Goal: Information Seeking & Learning: Learn about a topic

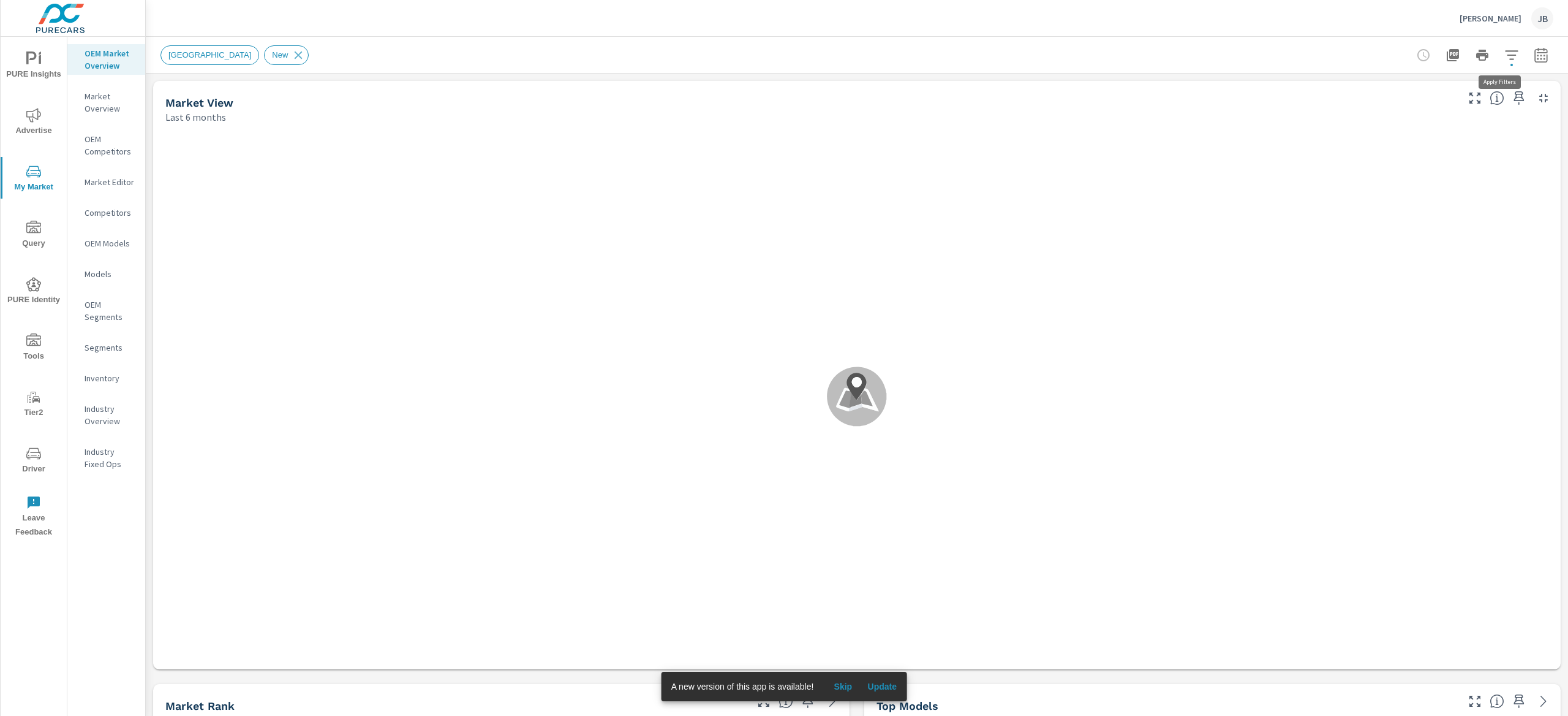
click at [1504, 52] on icon "button" at bounding box center [1511, 55] width 14 height 14
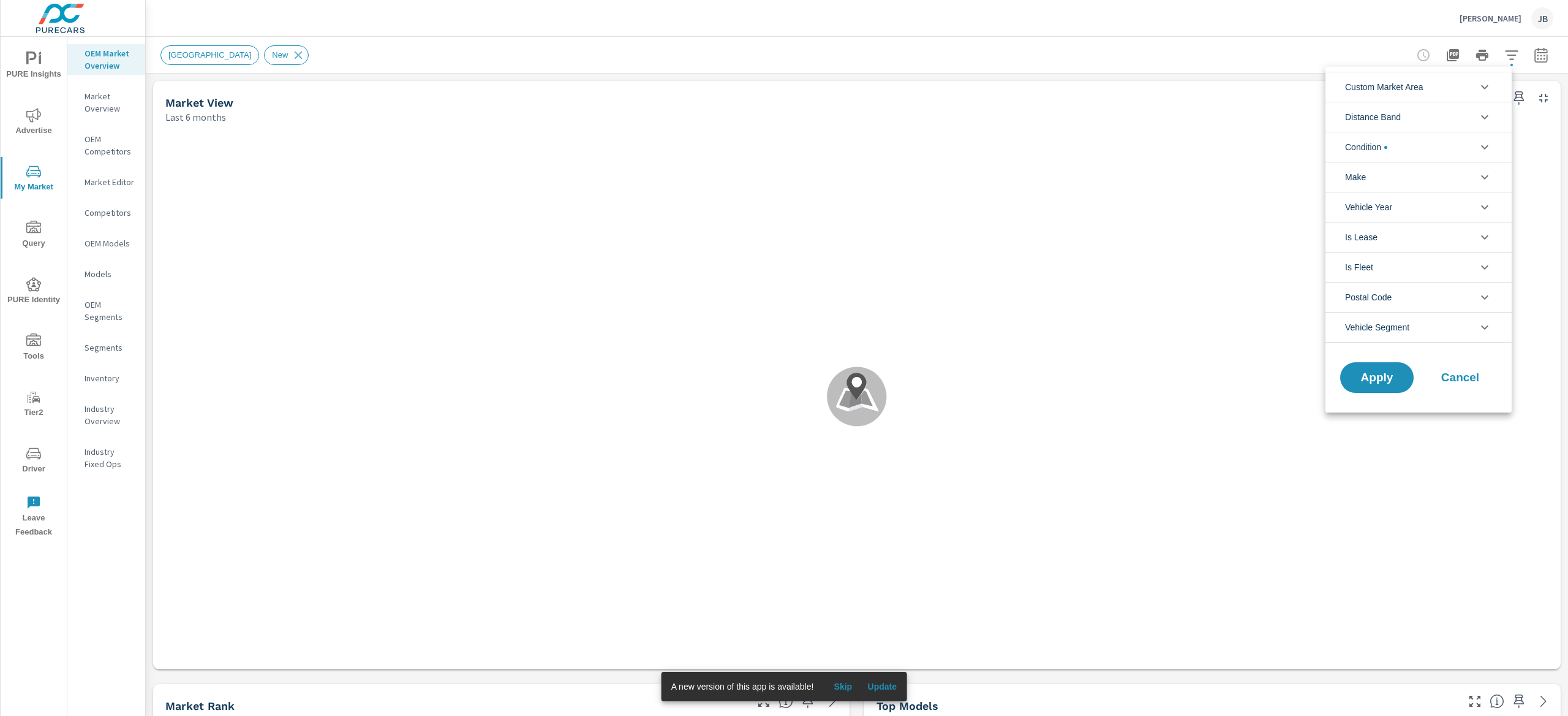
click at [1417, 91] on span "Custom Market Area" at bounding box center [1384, 87] width 78 height 30
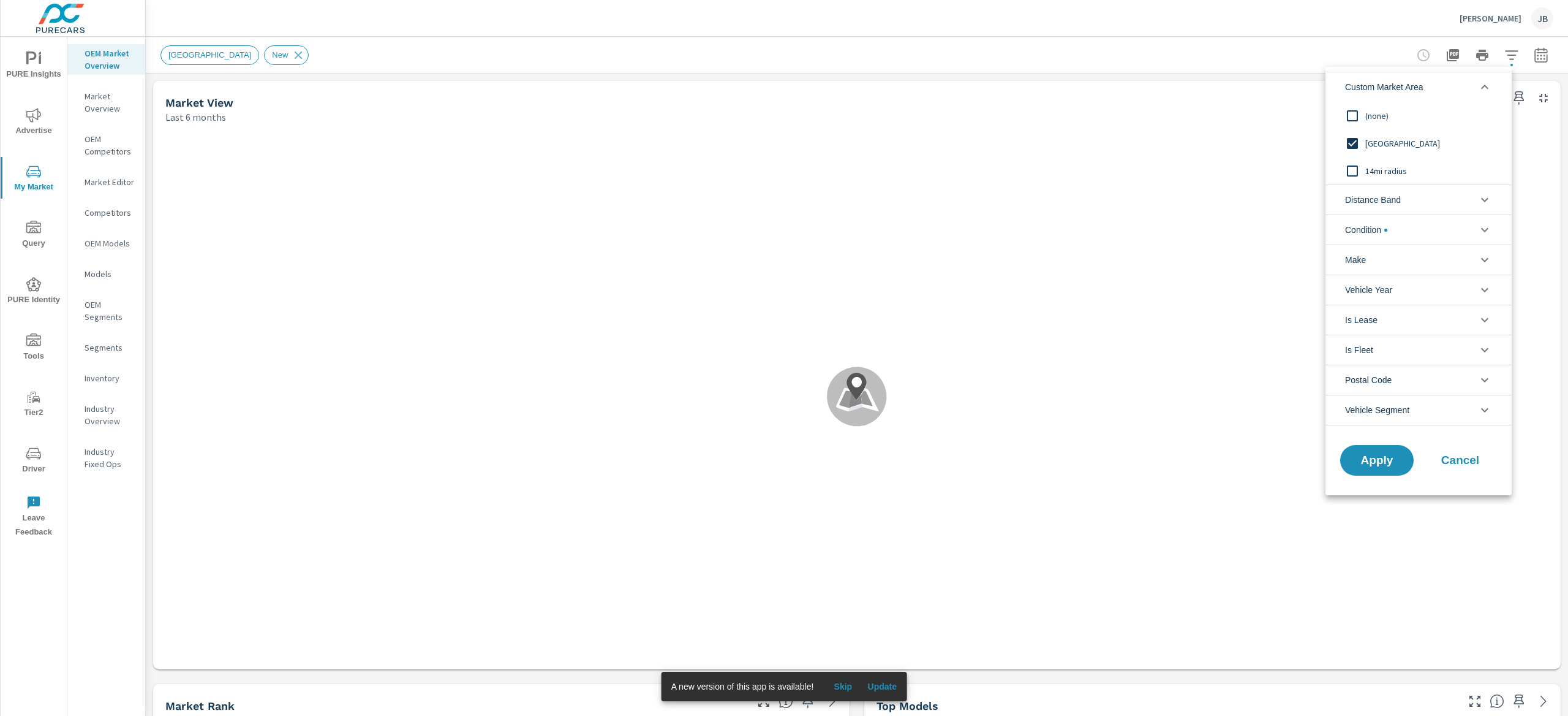
scroll to position [1, 0]
click at [1426, 142] on span "[GEOGRAPHIC_DATA]" at bounding box center [1432, 143] width 134 height 14
click at [1405, 173] on span "14mi radius" at bounding box center [1432, 170] width 134 height 14
click at [1384, 465] on span "Apply" at bounding box center [1377, 460] width 50 height 11
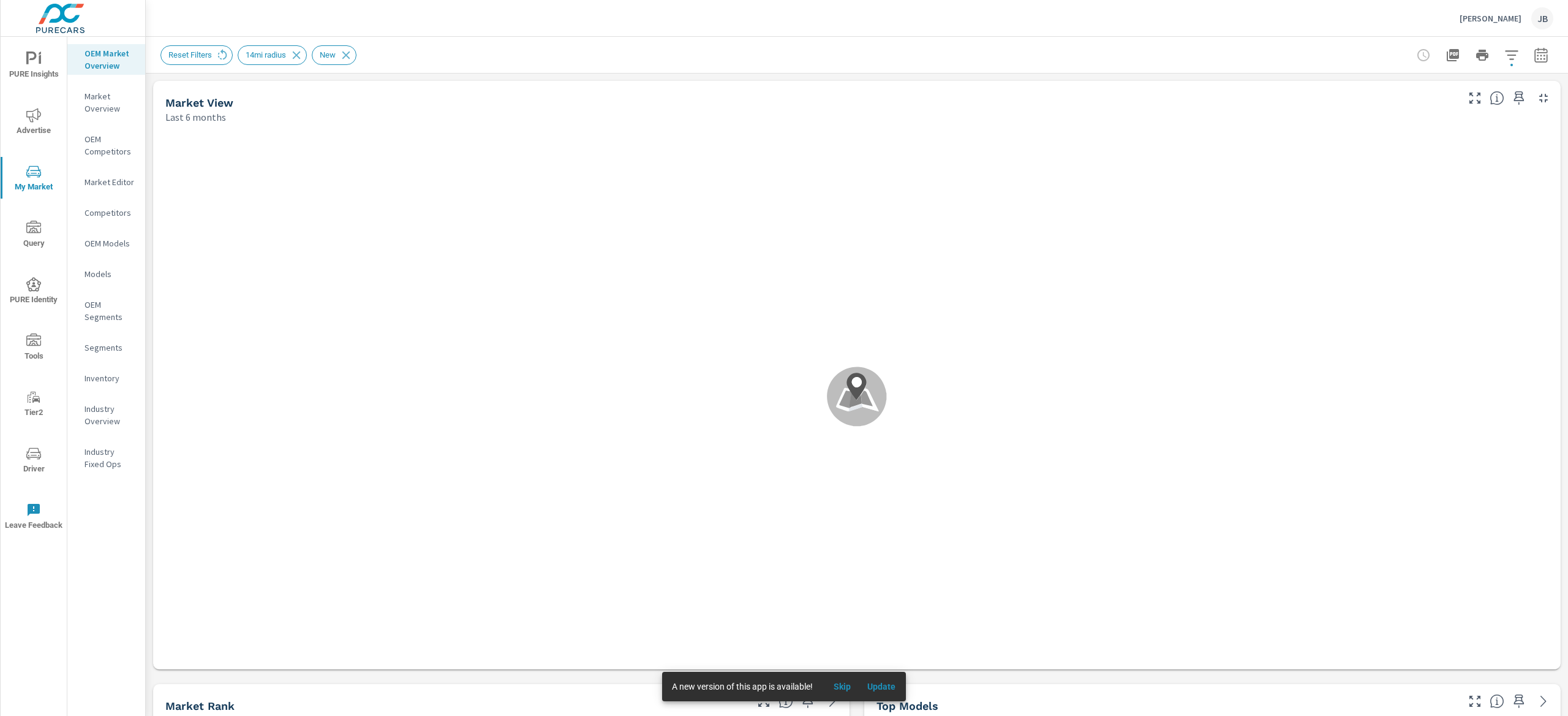
scroll to position [1, 0]
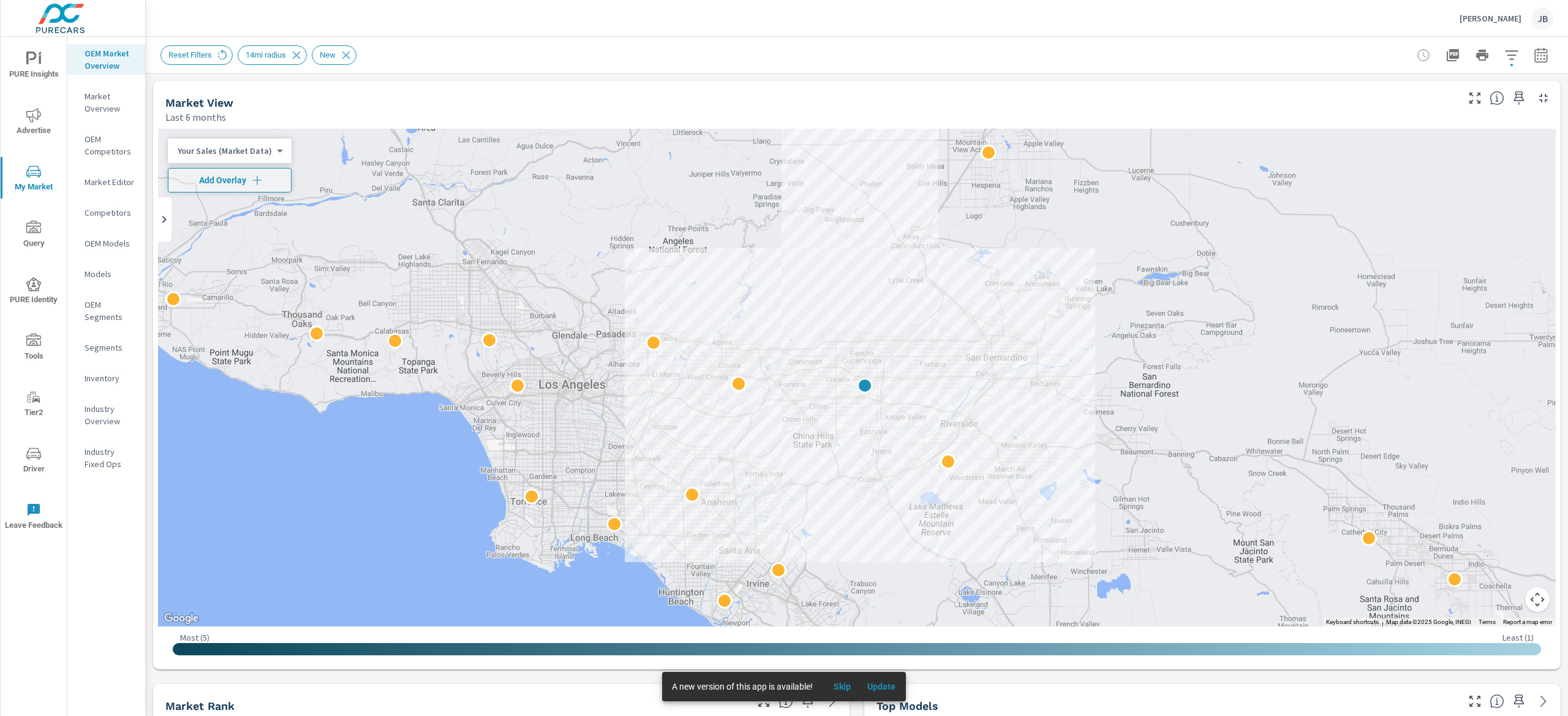
click at [1504, 55] on icon "button" at bounding box center [1511, 55] width 14 height 14
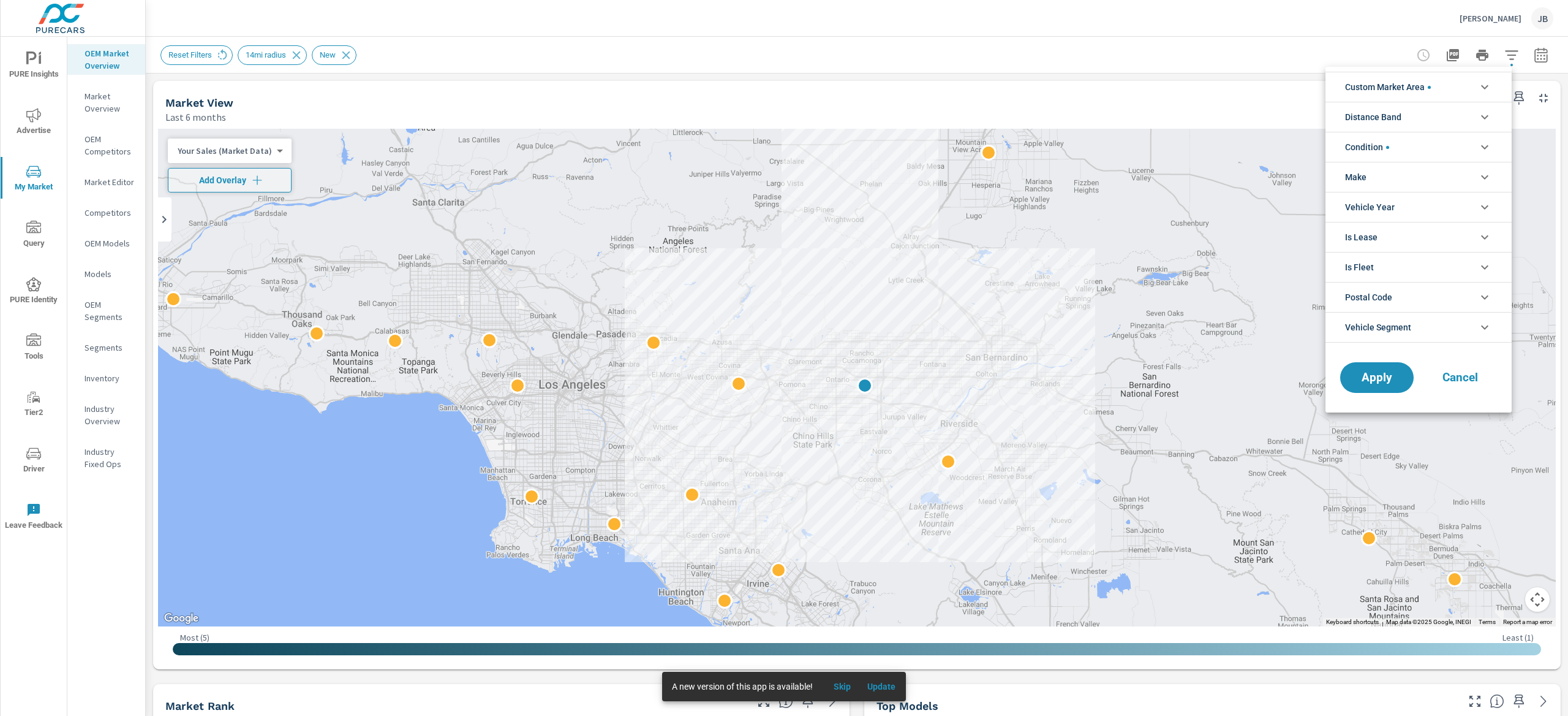
click at [1384, 88] on span "Custom Market Area" at bounding box center [1388, 87] width 86 height 30
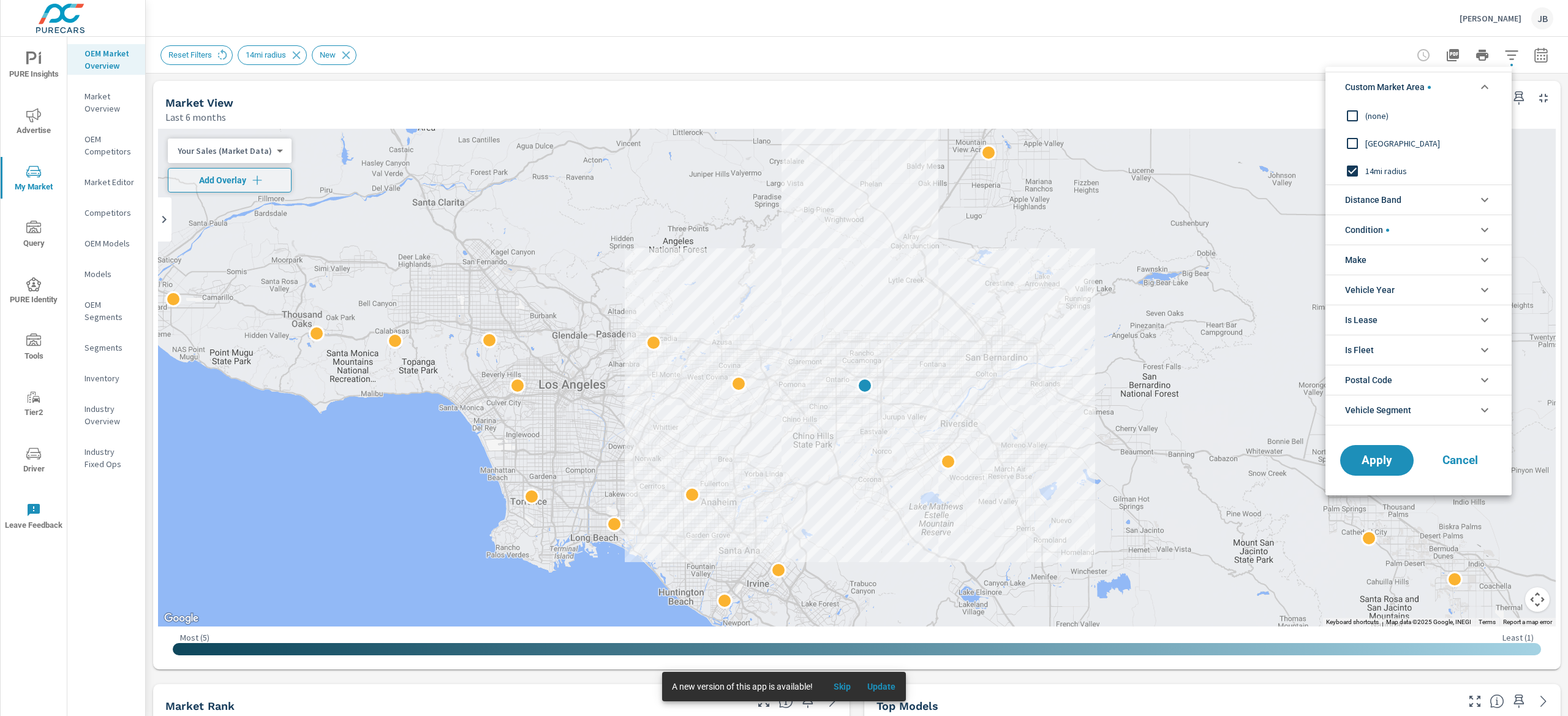
click at [1396, 138] on span "[GEOGRAPHIC_DATA]" at bounding box center [1432, 143] width 134 height 14
click at [1392, 466] on span "Apply" at bounding box center [1377, 460] width 50 height 11
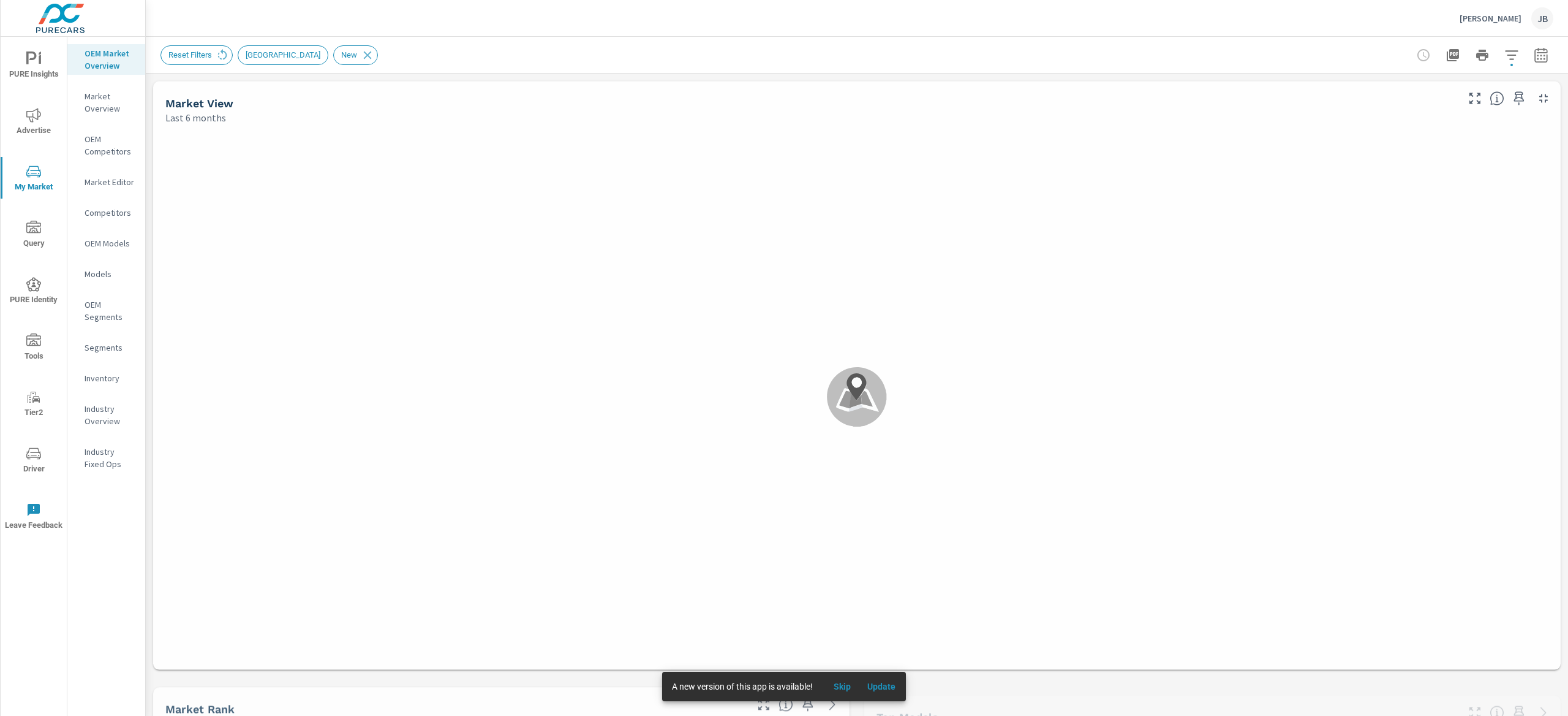
scroll to position [1, 0]
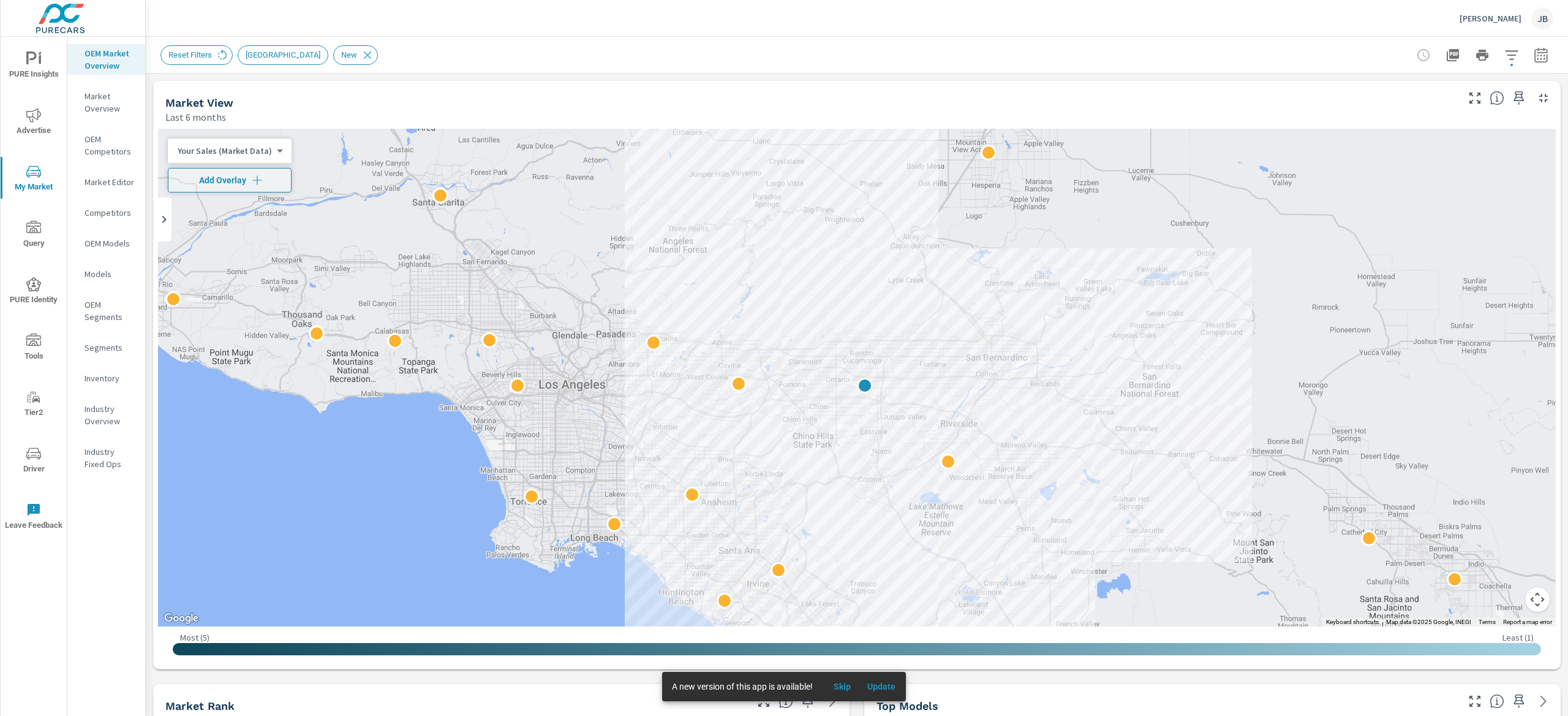
click at [238, 153] on body "PURE Insights Advertise My Market Query PURE Identity Tools Tier2 Driver Leave …" at bounding box center [784, 358] width 1568 height 716
click at [241, 189] on li "Total Market Sales" at bounding box center [227, 190] width 119 height 20
click at [112, 186] on p "Market Editor" at bounding box center [110, 182] width 51 height 12
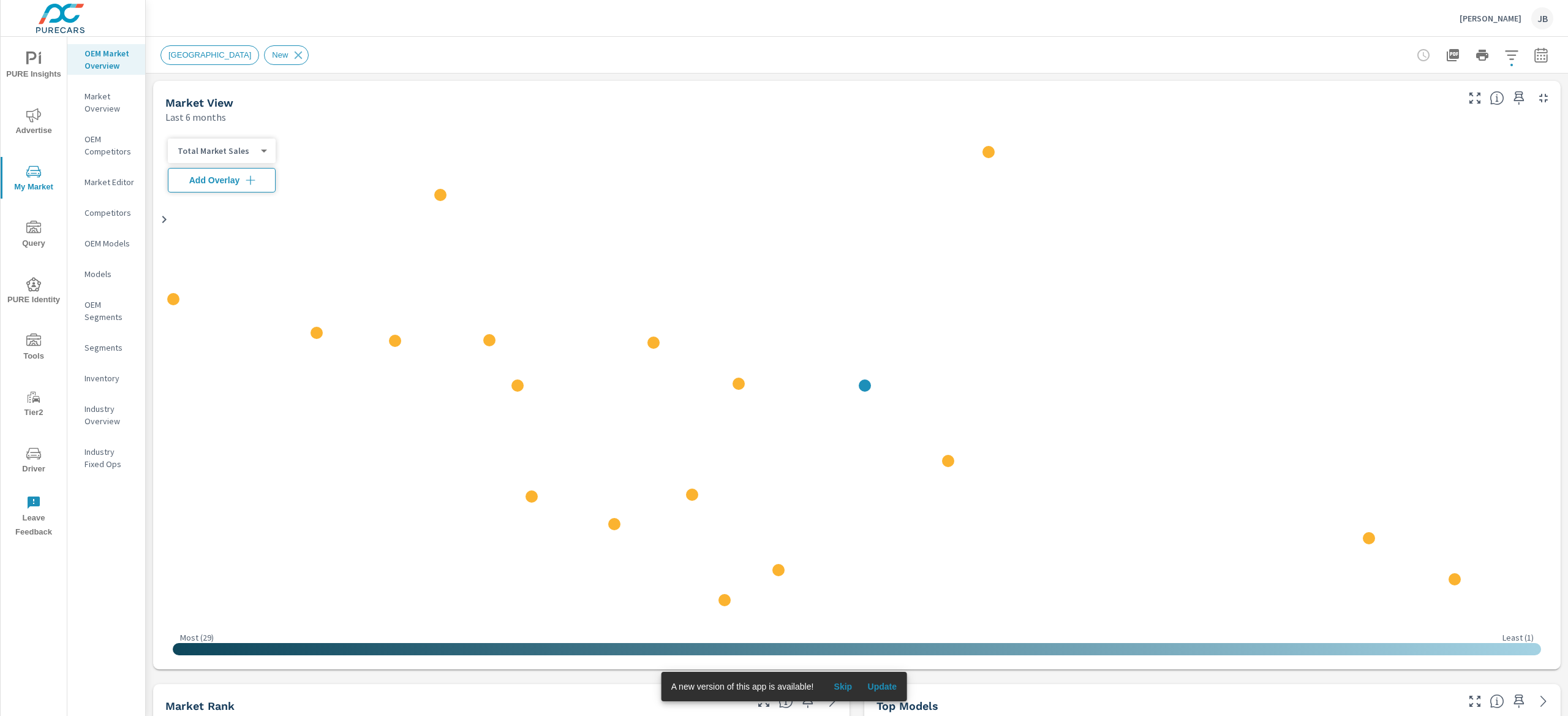
scroll to position [1, 0]
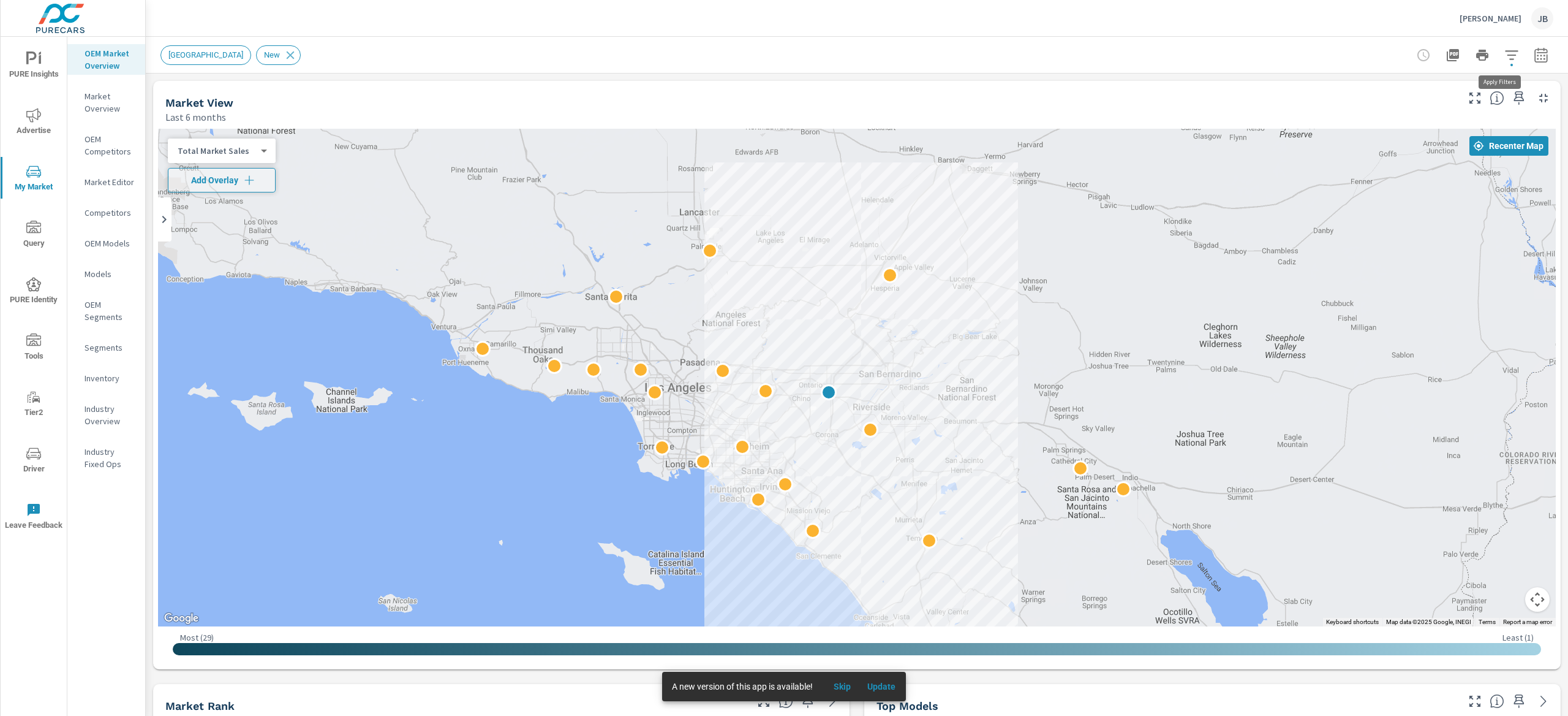
click at [1504, 52] on icon "button" at bounding box center [1511, 55] width 14 height 14
click at [1500, 52] on body "PURE Insights Advertise My Market Query PURE Identity Tools Tier2 Driver Leave …" at bounding box center [784, 358] width 1568 height 716
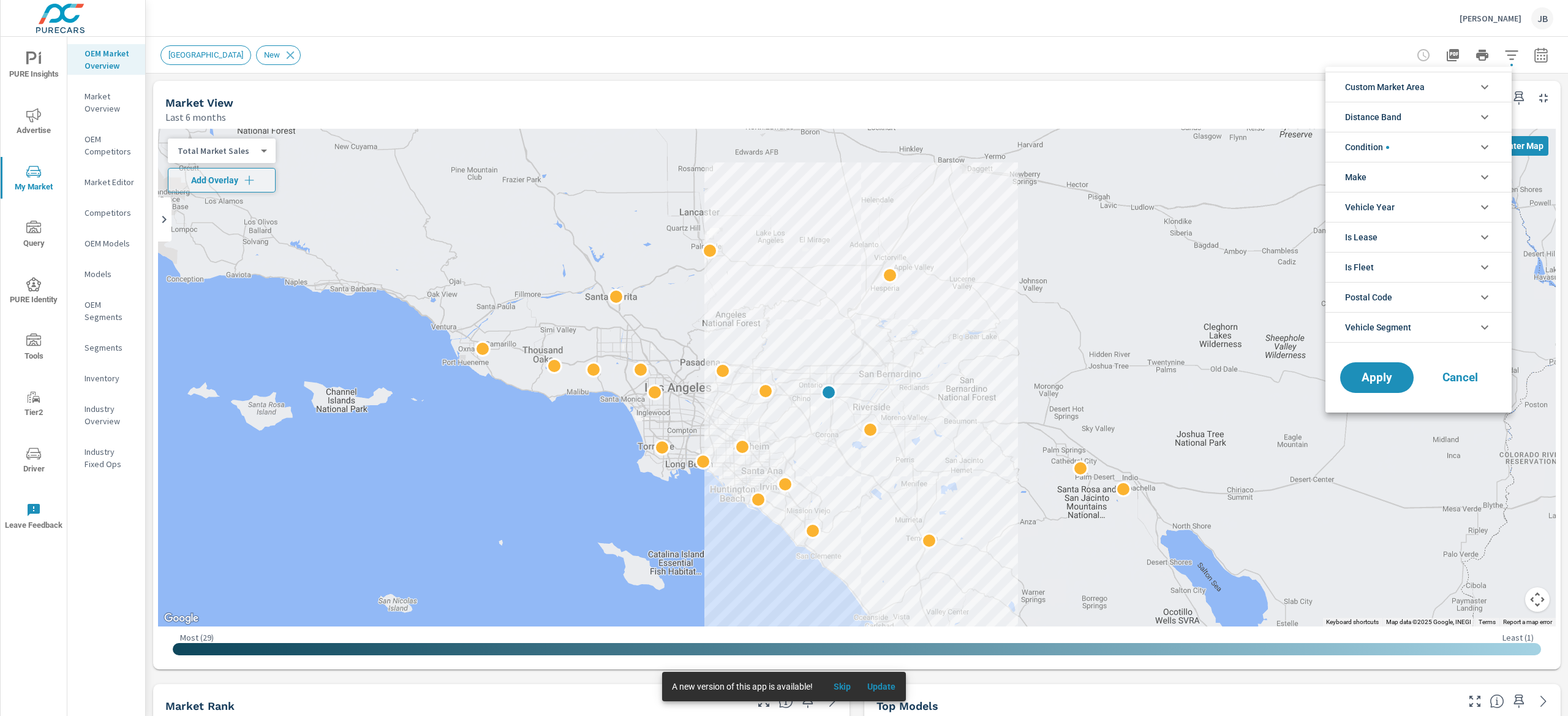
click at [1406, 88] on span "Custom Market Area" at bounding box center [1385, 87] width 80 height 30
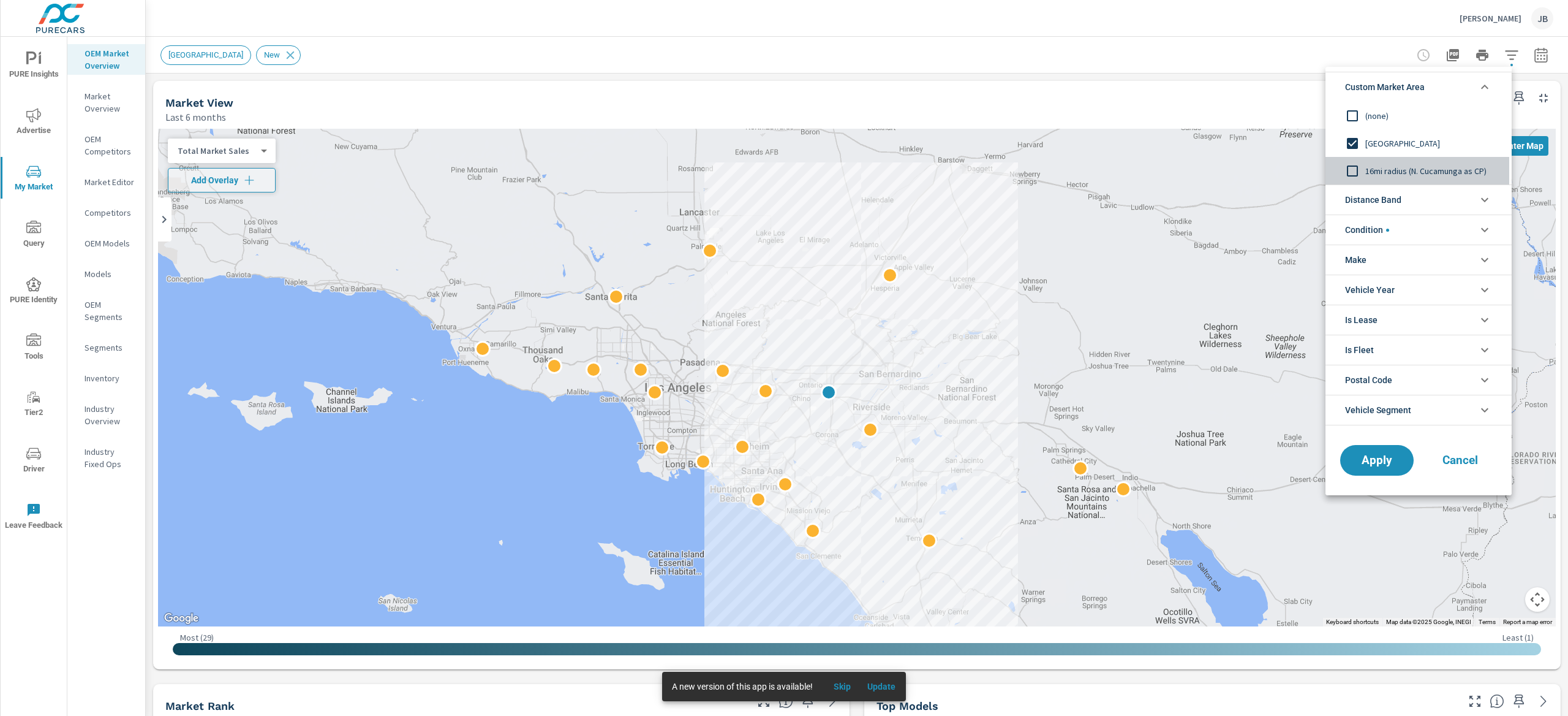
click at [1395, 172] on span "16mi radius (N. Cucamunga as CP)" at bounding box center [1432, 170] width 134 height 14
click at [1365, 469] on button "Apply" at bounding box center [1377, 460] width 76 height 32
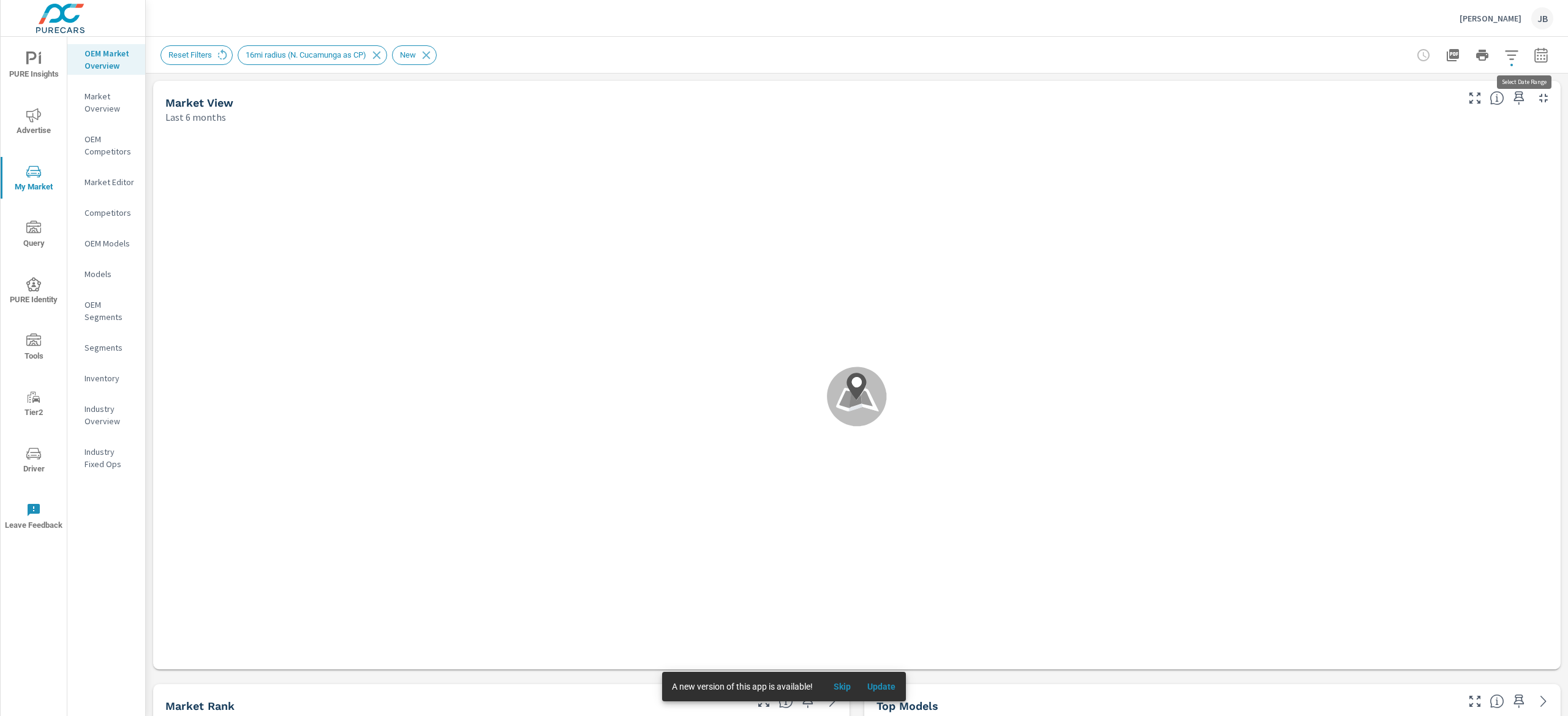
click at [1534, 59] on icon "button" at bounding box center [1541, 55] width 14 height 14
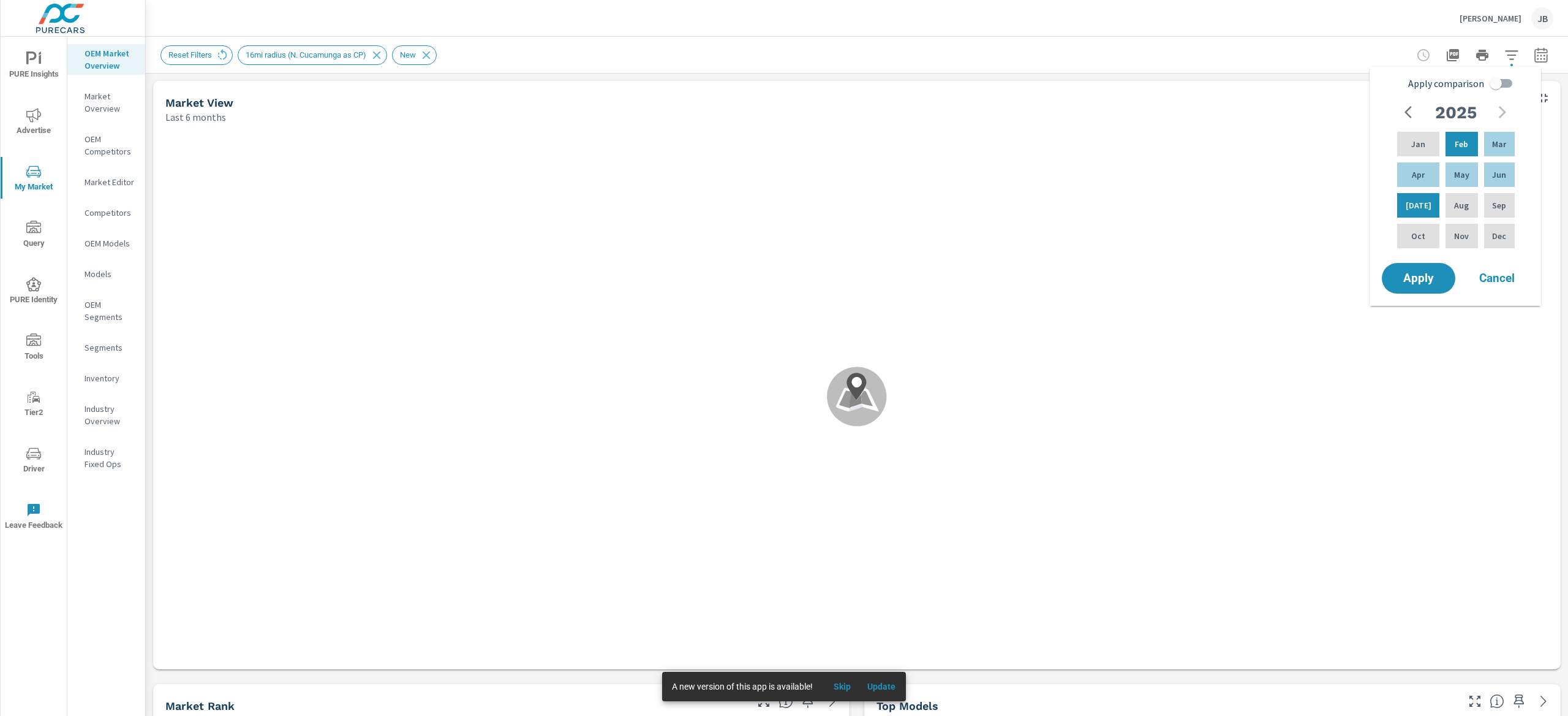
scroll to position [1, 0]
click at [1426, 148] on div "Jan" at bounding box center [1418, 144] width 47 height 30
click at [1489, 173] on div "Jun" at bounding box center [1499, 174] width 36 height 30
click at [1496, 88] on input "Apply comparison" at bounding box center [1496, 83] width 70 height 24
checkbox input "true"
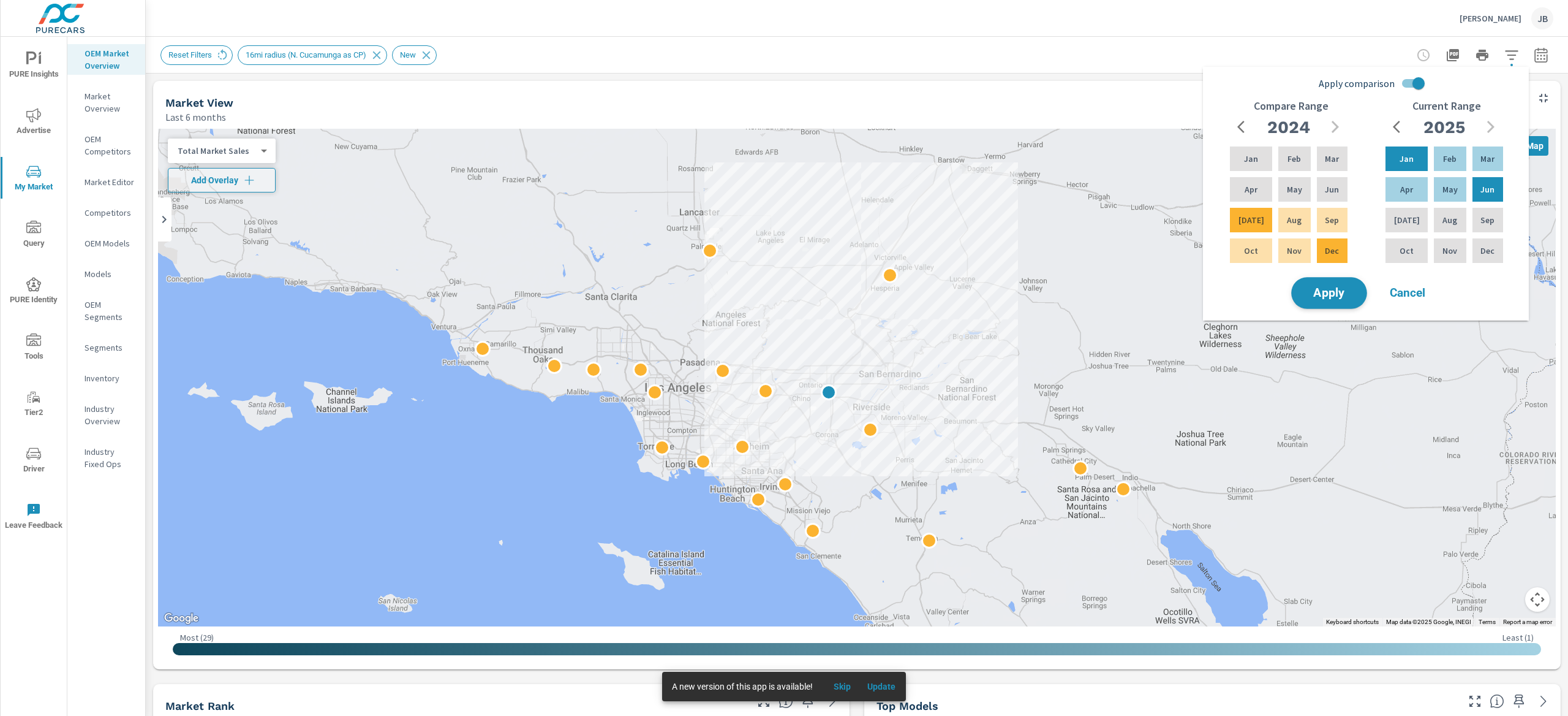
click at [1345, 290] on span "Apply" at bounding box center [1329, 293] width 50 height 11
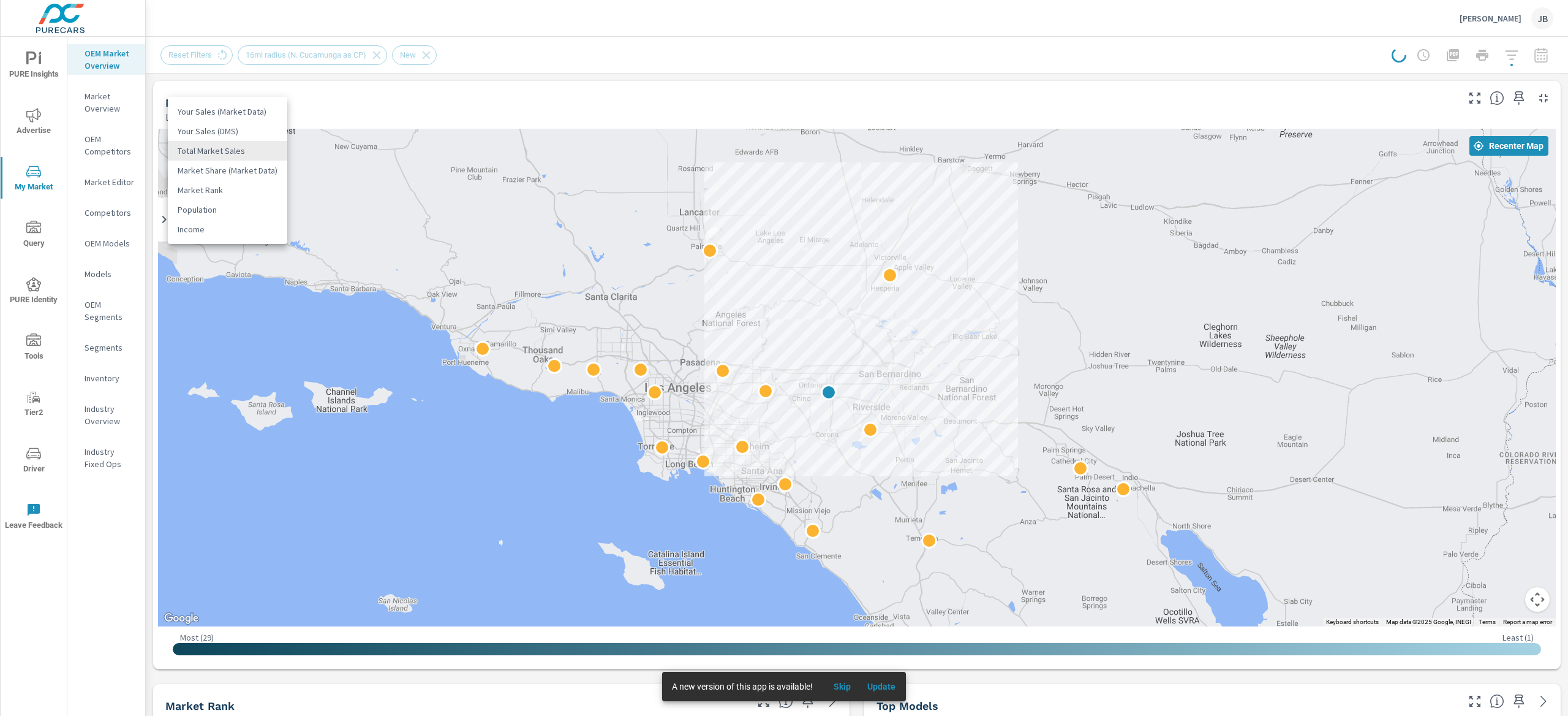
click at [225, 154] on body "PURE Insights Advertise My Market Query PURE Identity Tools Tier2 Driver Leave …" at bounding box center [784, 358] width 1568 height 716
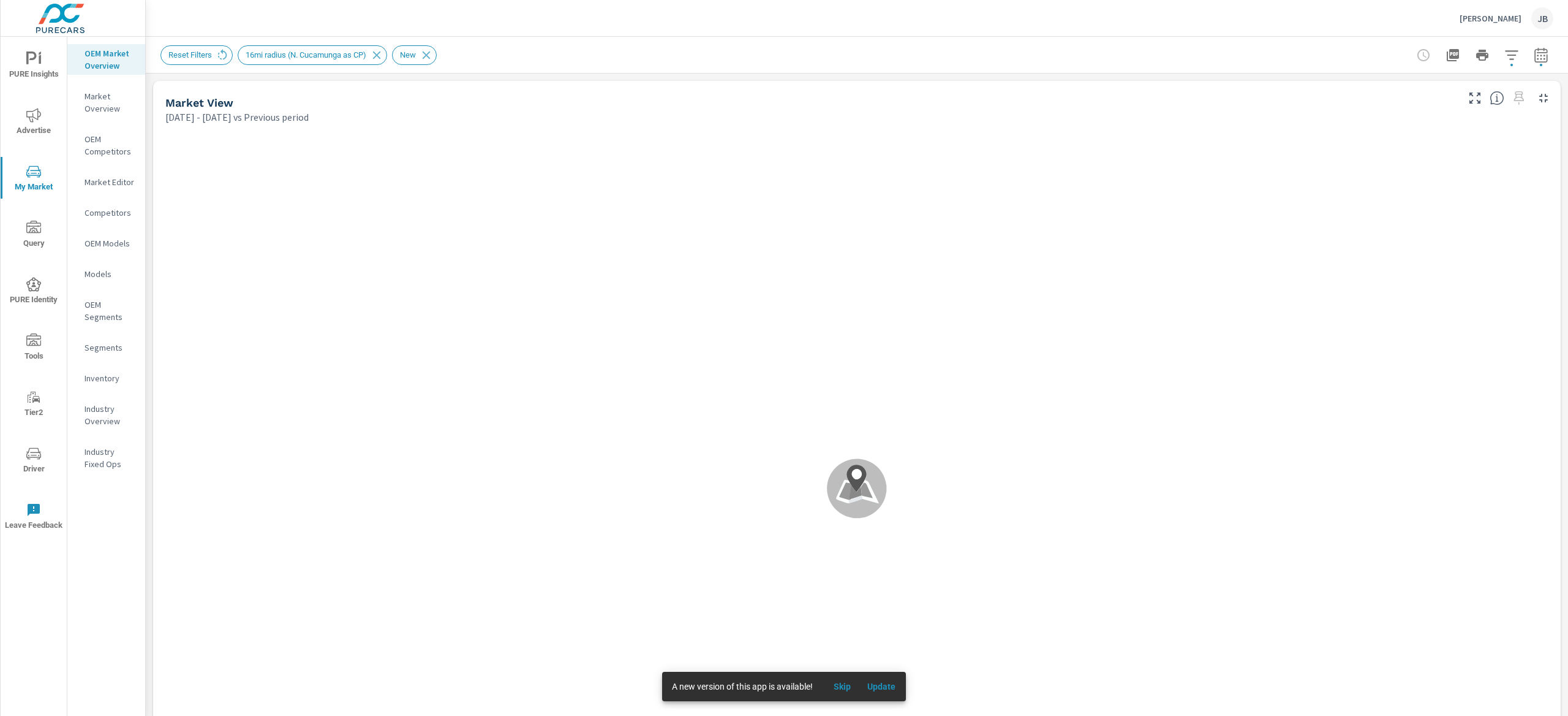
scroll to position [1, 0]
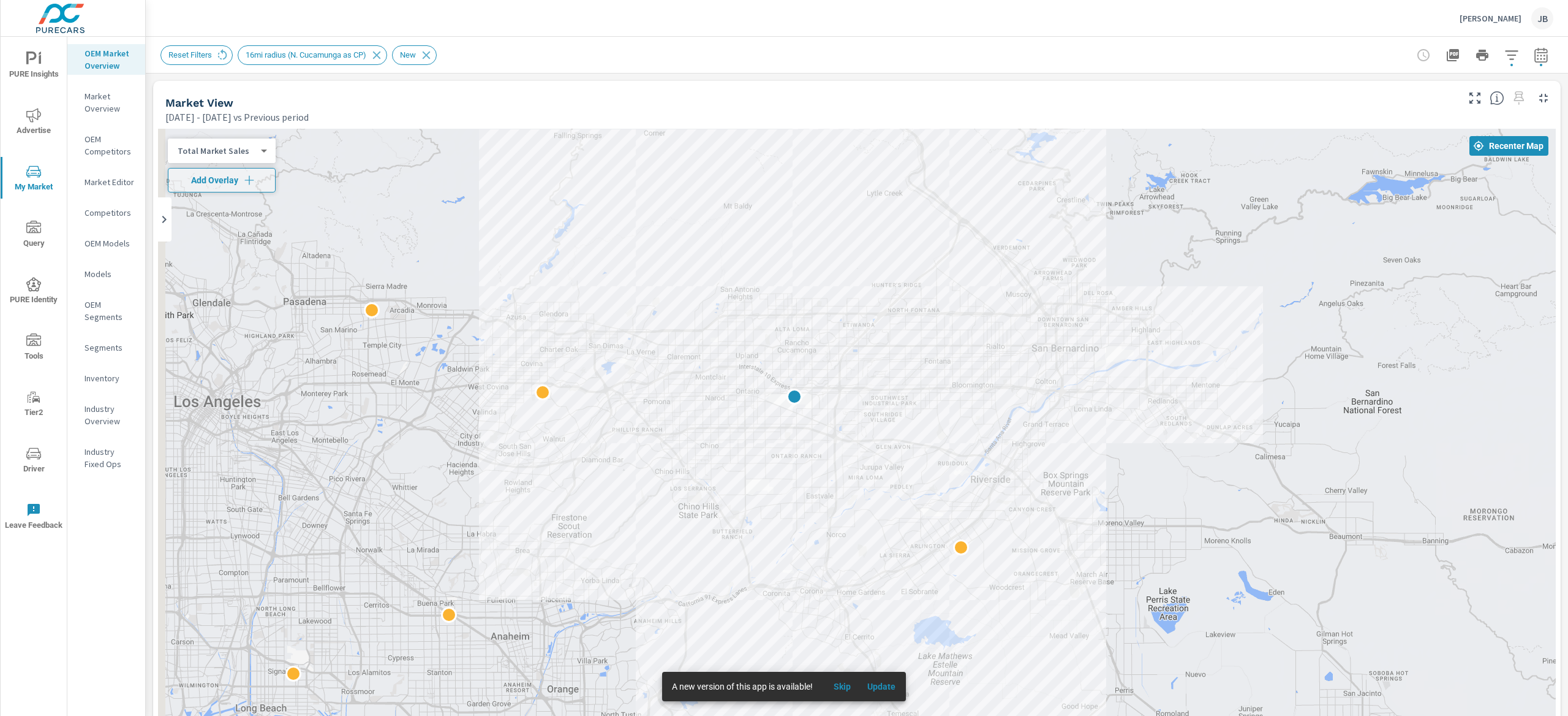
drag, startPoint x: 956, startPoint y: 317, endPoint x: 1299, endPoint y: 131, distance: 390.2
click at [1299, 131] on div at bounding box center [857, 469] width 1398 height 682
click at [851, 683] on span "Skip" at bounding box center [842, 686] width 30 height 11
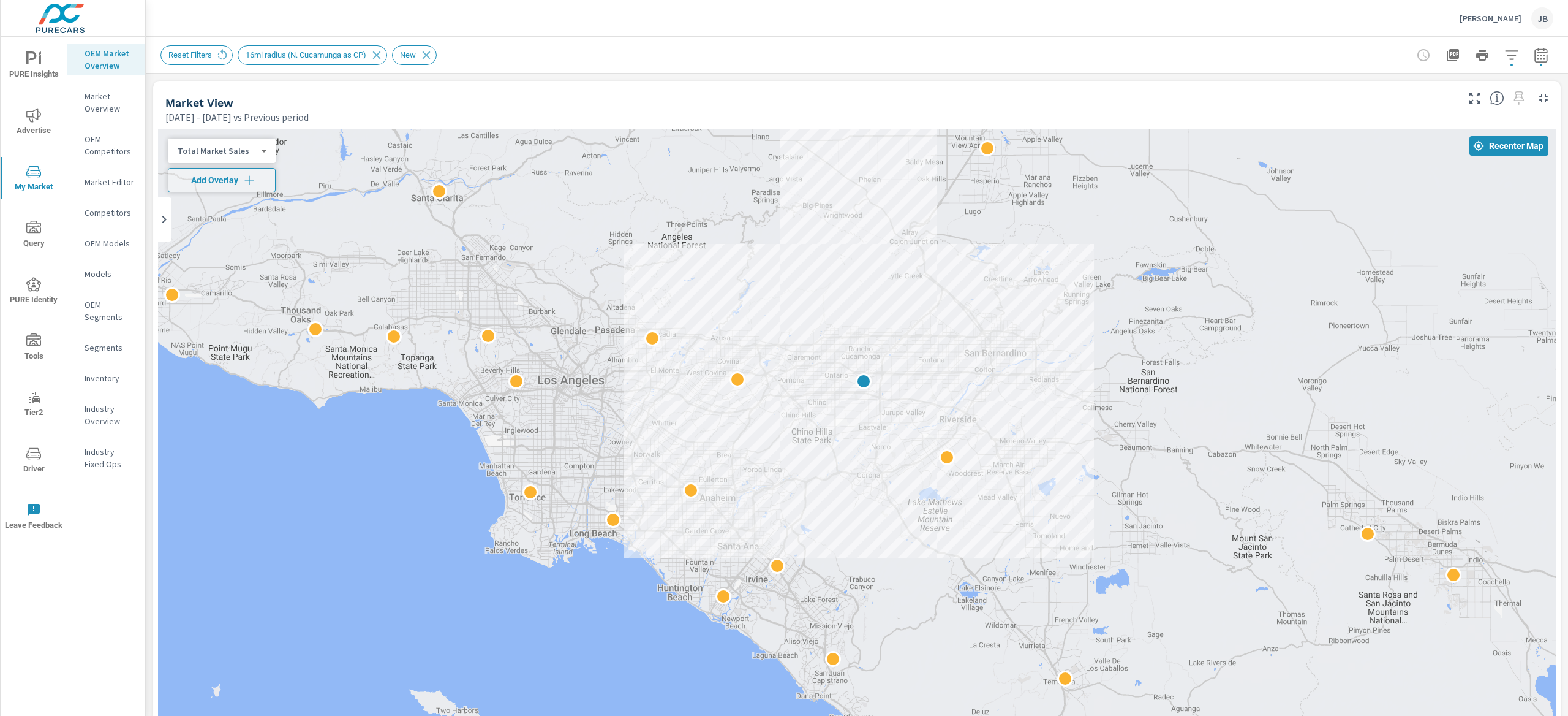
drag, startPoint x: 1268, startPoint y: 371, endPoint x: 1053, endPoint y: 371, distance: 215.0
click at [1053, 371] on div at bounding box center [857, 469] width 1398 height 682
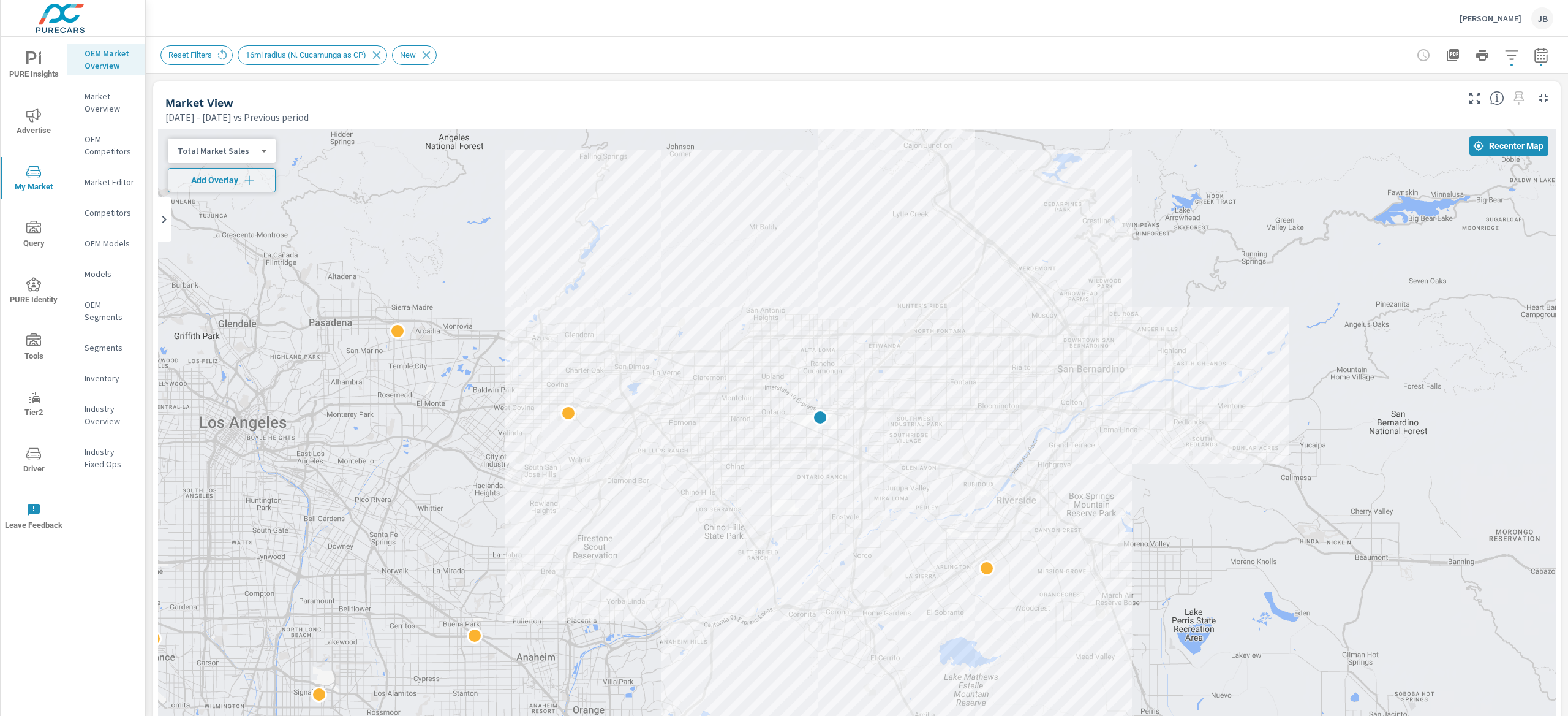
drag, startPoint x: 1100, startPoint y: 348, endPoint x: 1321, endPoint y: 353, distance: 221.1
click at [1321, 353] on div at bounding box center [857, 469] width 1398 height 682
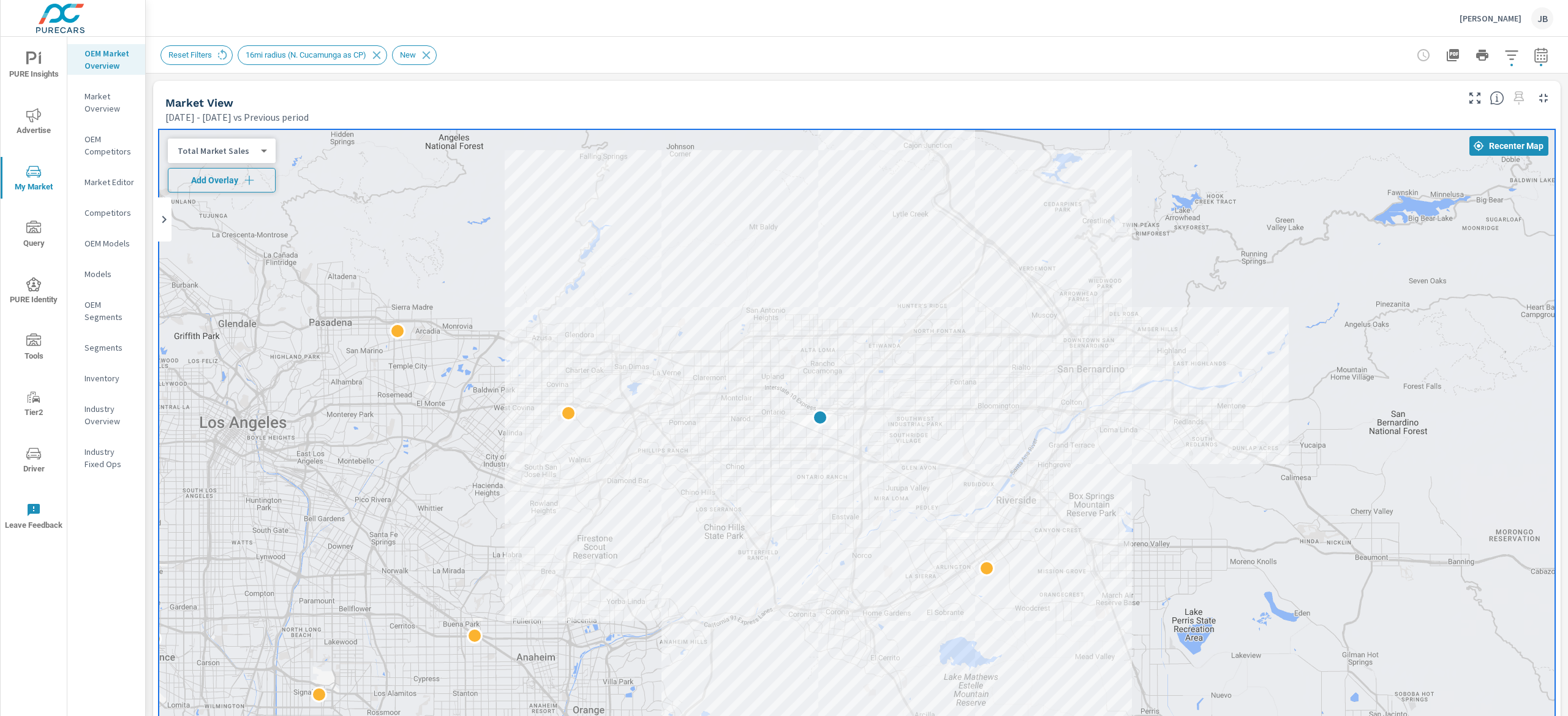
click at [247, 180] on icon "button" at bounding box center [249, 180] width 9 height 9
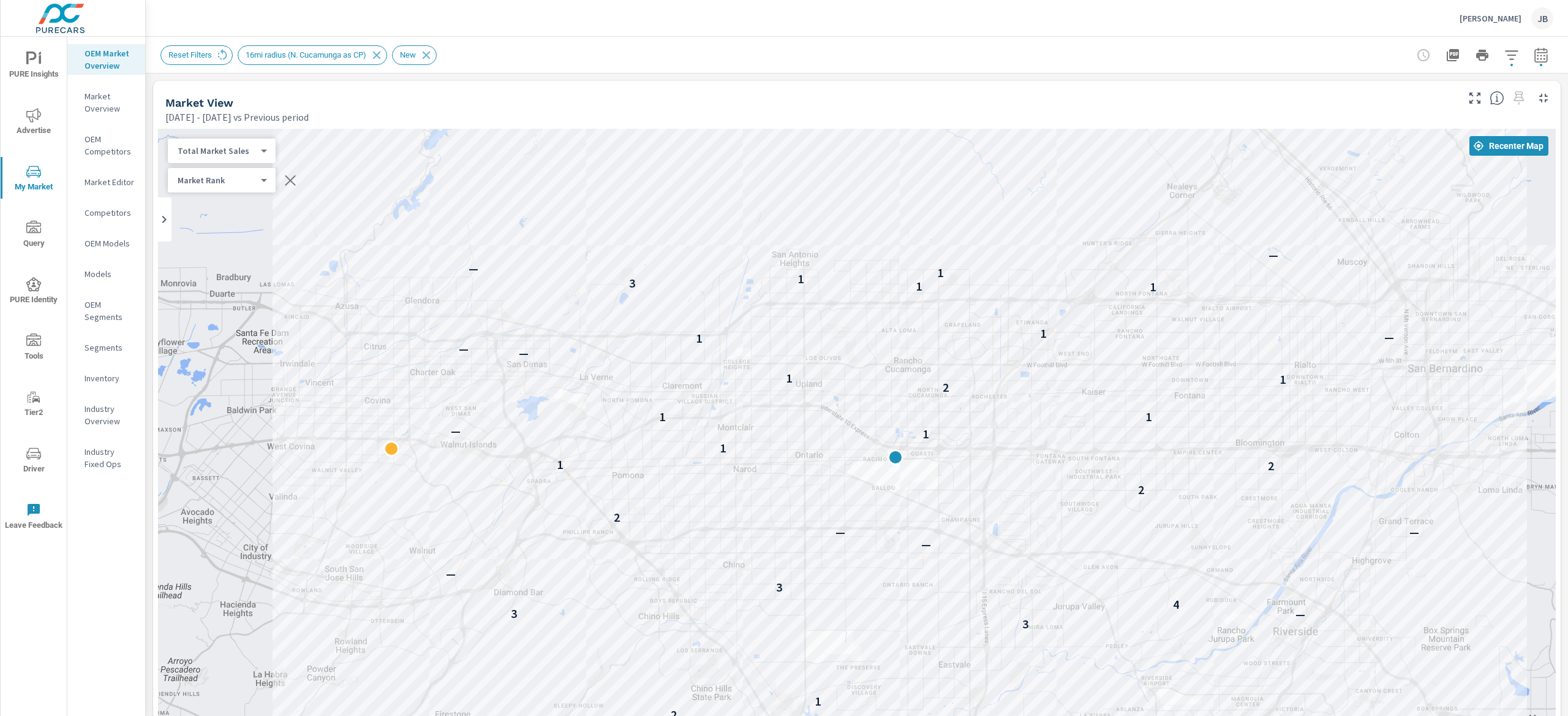
drag, startPoint x: 805, startPoint y: 466, endPoint x: 1071, endPoint y: 578, distance: 288.6
click at [1071, 580] on div "3 3 2 — 2 — 2 1 3 — 3 4 3 — — — — 2 2 2 1 1 1 — 1 1 2 1 1 — — 1 — 1 1 1 3 1 1 —…" at bounding box center [857, 469] width 1398 height 682
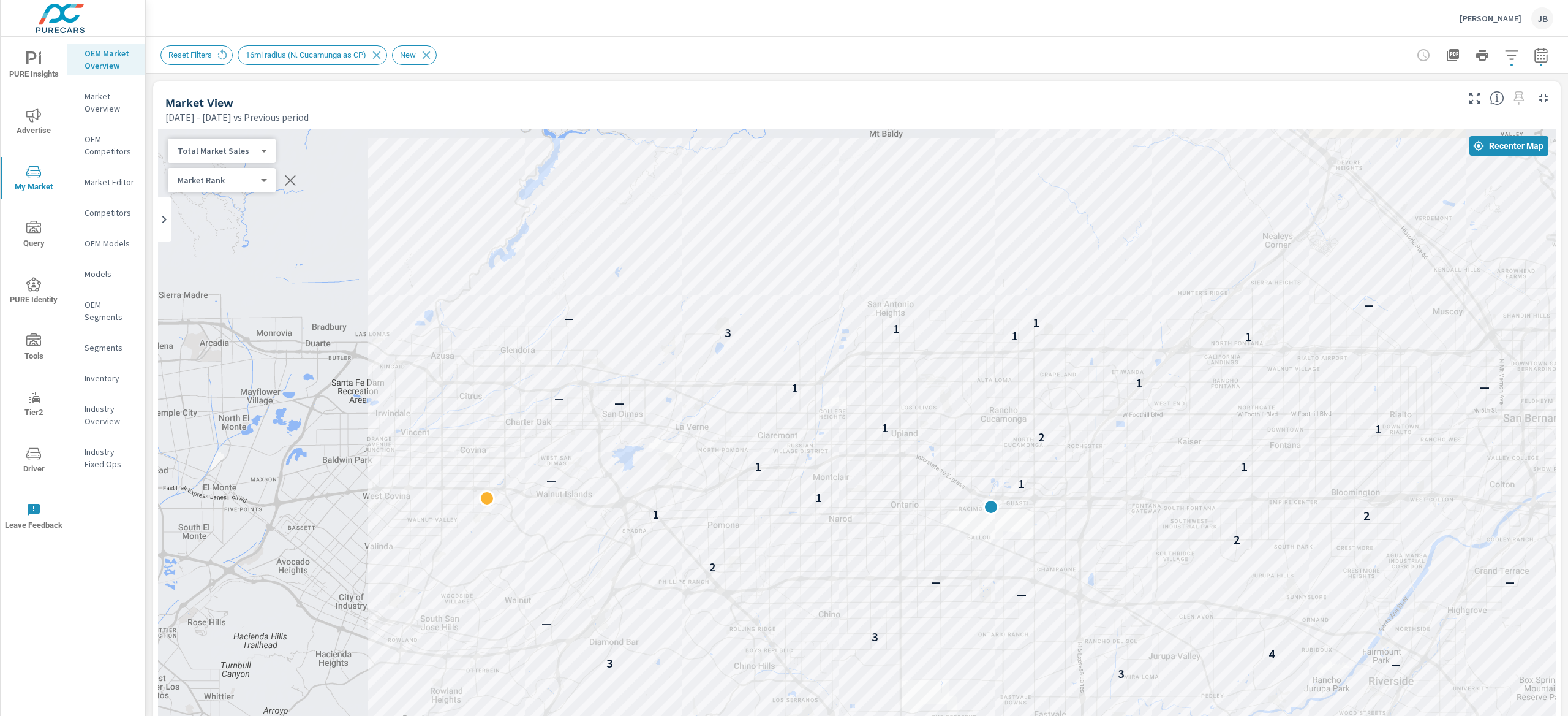
drag, startPoint x: 1154, startPoint y: 509, endPoint x: 1182, endPoint y: 541, distance: 42.5
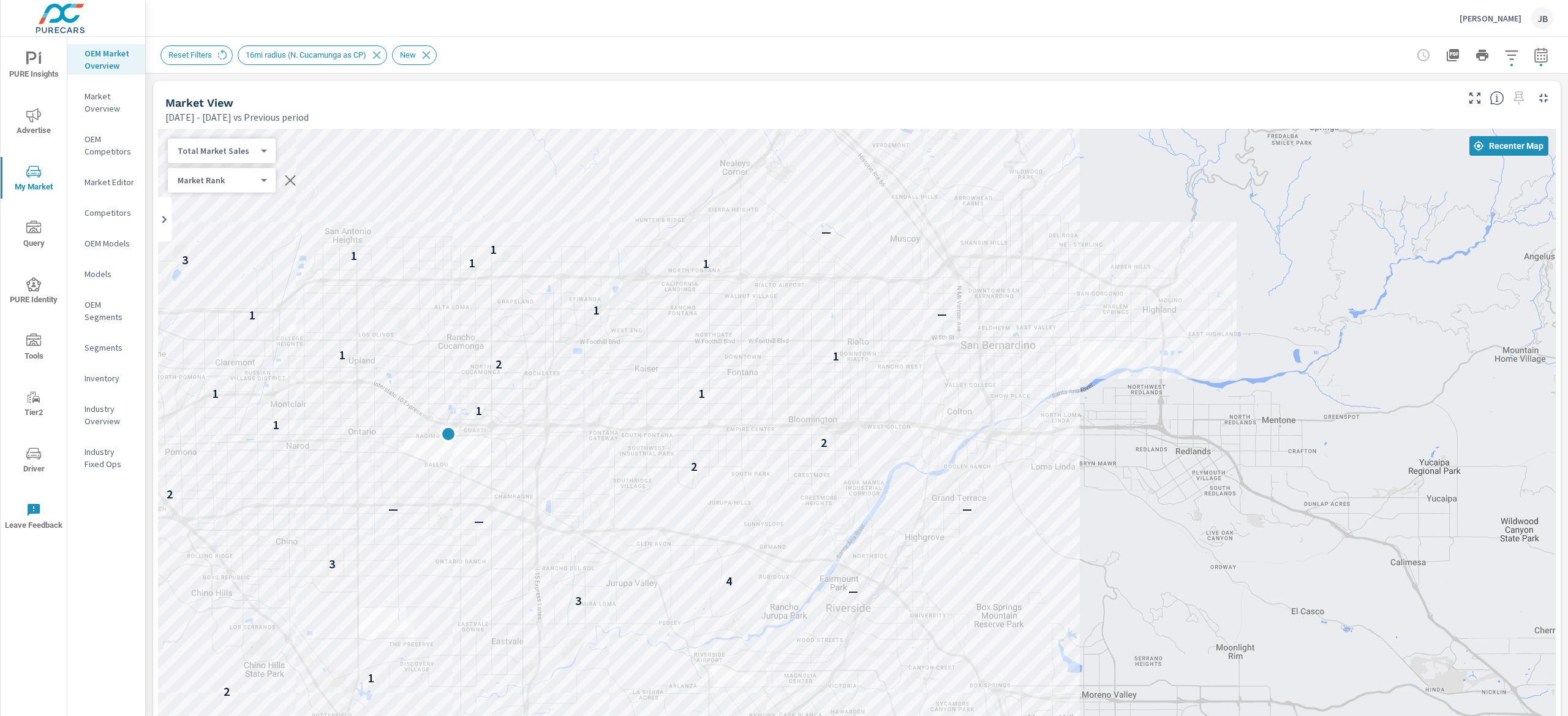
drag, startPoint x: 1206, startPoint y: 384, endPoint x: 660, endPoint y: 311, distance: 550.9
click at [660, 311] on div "3 3 2 — 2 — 2 1 3 — 3 4 3 — — — — 2 2 2 1 1 1 — 1 1 2 1 1 — — 1 — 1 1 1 3 1 1 —…" at bounding box center [857, 469] width 1398 height 682
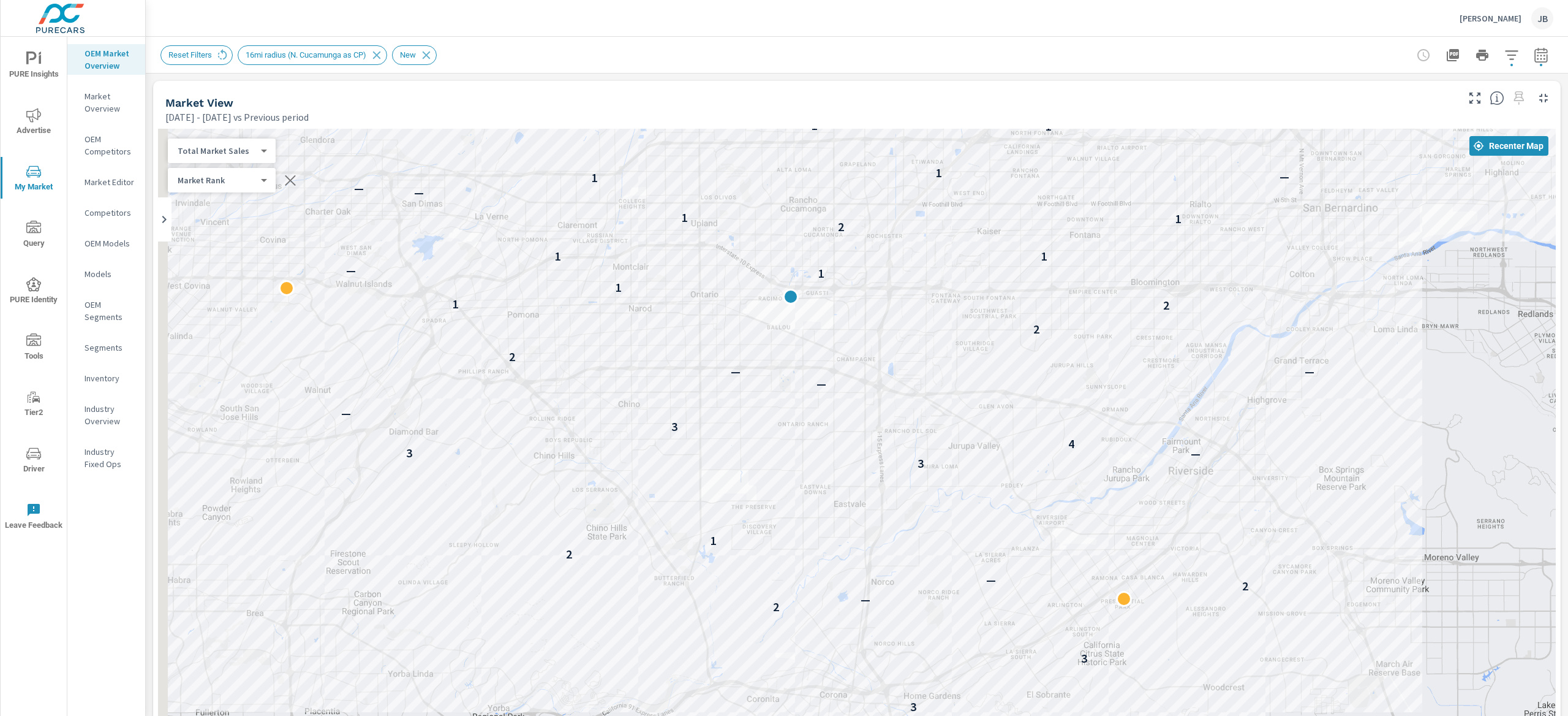
drag, startPoint x: 1157, startPoint y: 581, endPoint x: 1452, endPoint y: 484, distance: 310.5
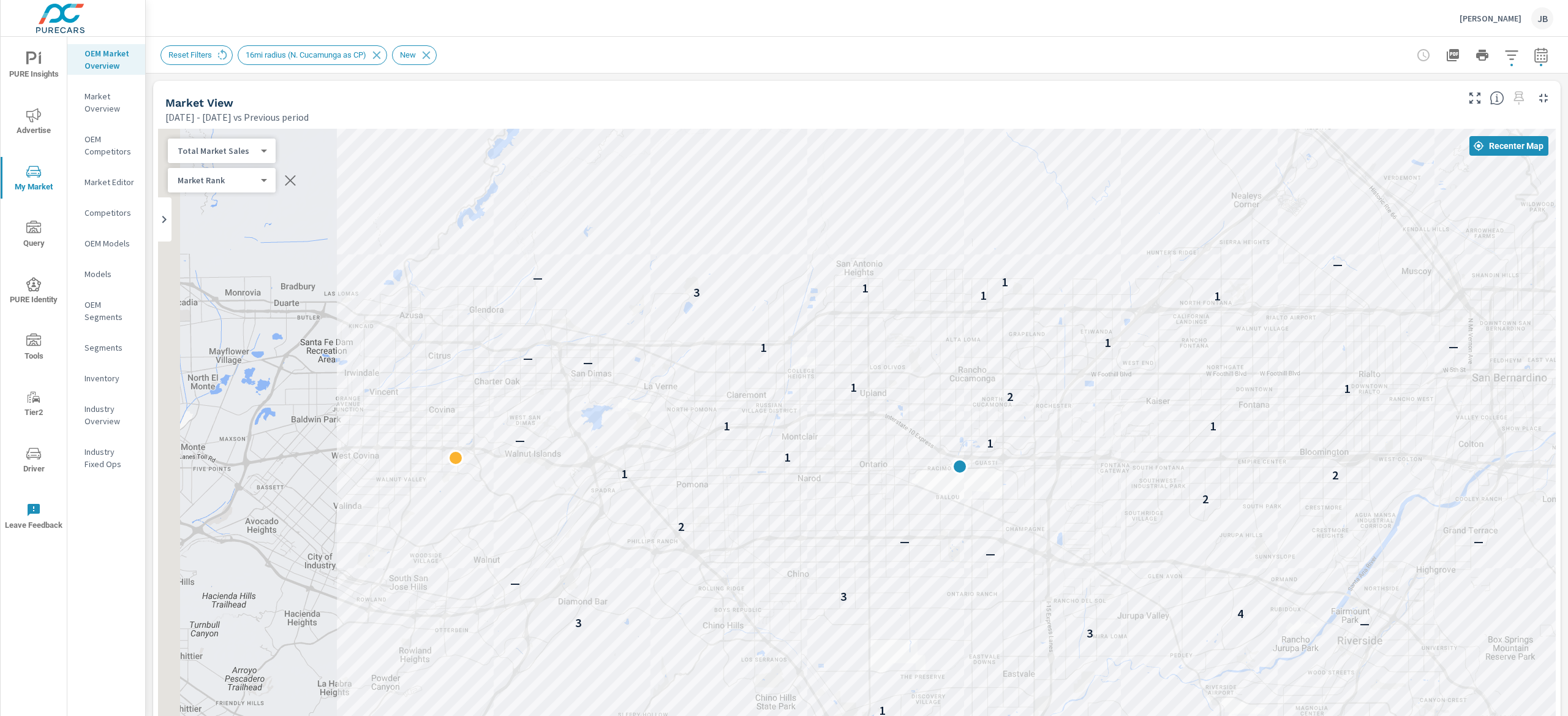
drag, startPoint x: 631, startPoint y: 354, endPoint x: 817, endPoint y: 566, distance: 282.0
click at [817, 566] on div "3 3 2 — 2 — 2 1 3 — 3 4 3 — — — — 2 2 2 1 1 1 — 1 1 2 1 1 — — 1 — 1 1 1 3 1 1 —…" at bounding box center [857, 469] width 1398 height 682
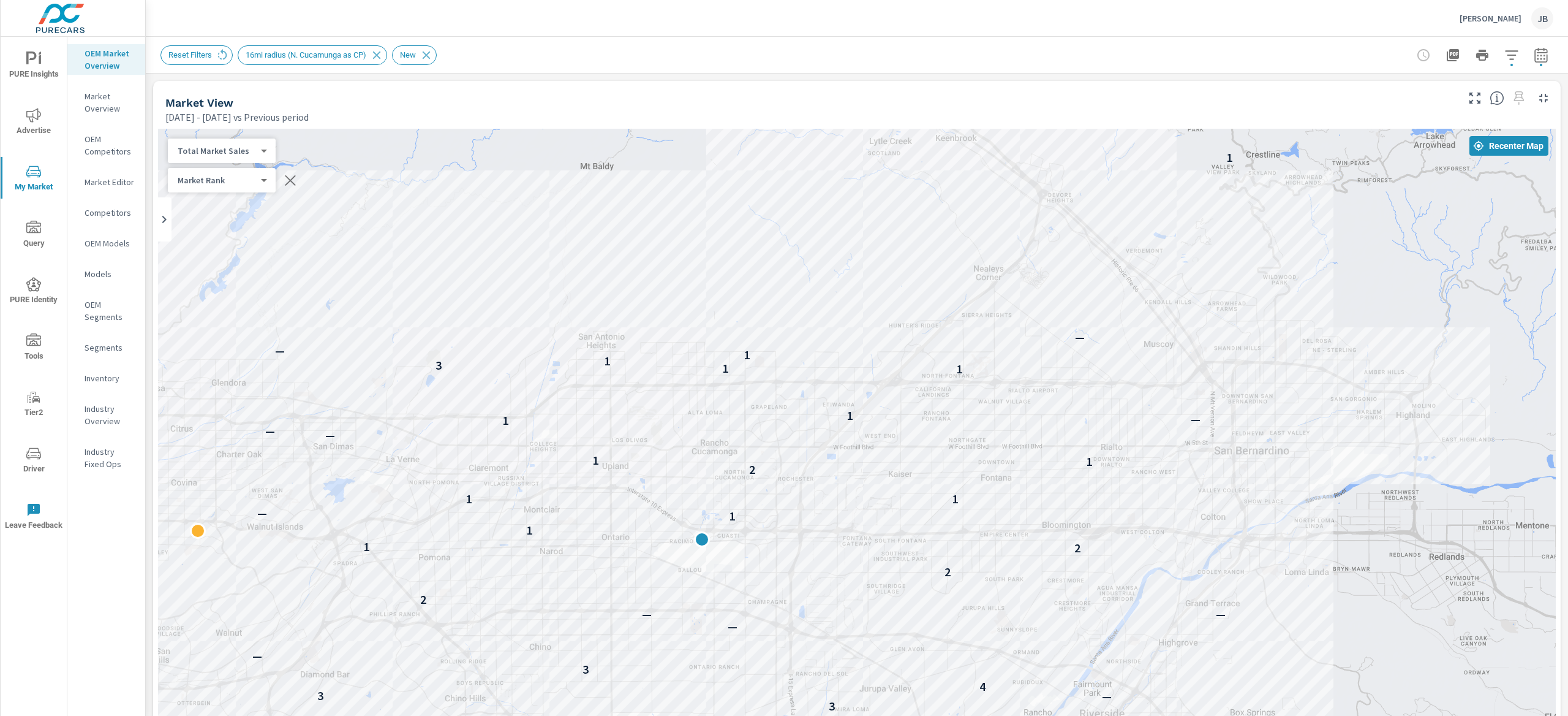
drag, startPoint x: 1279, startPoint y: 513, endPoint x: 973, endPoint y: 543, distance: 307.5
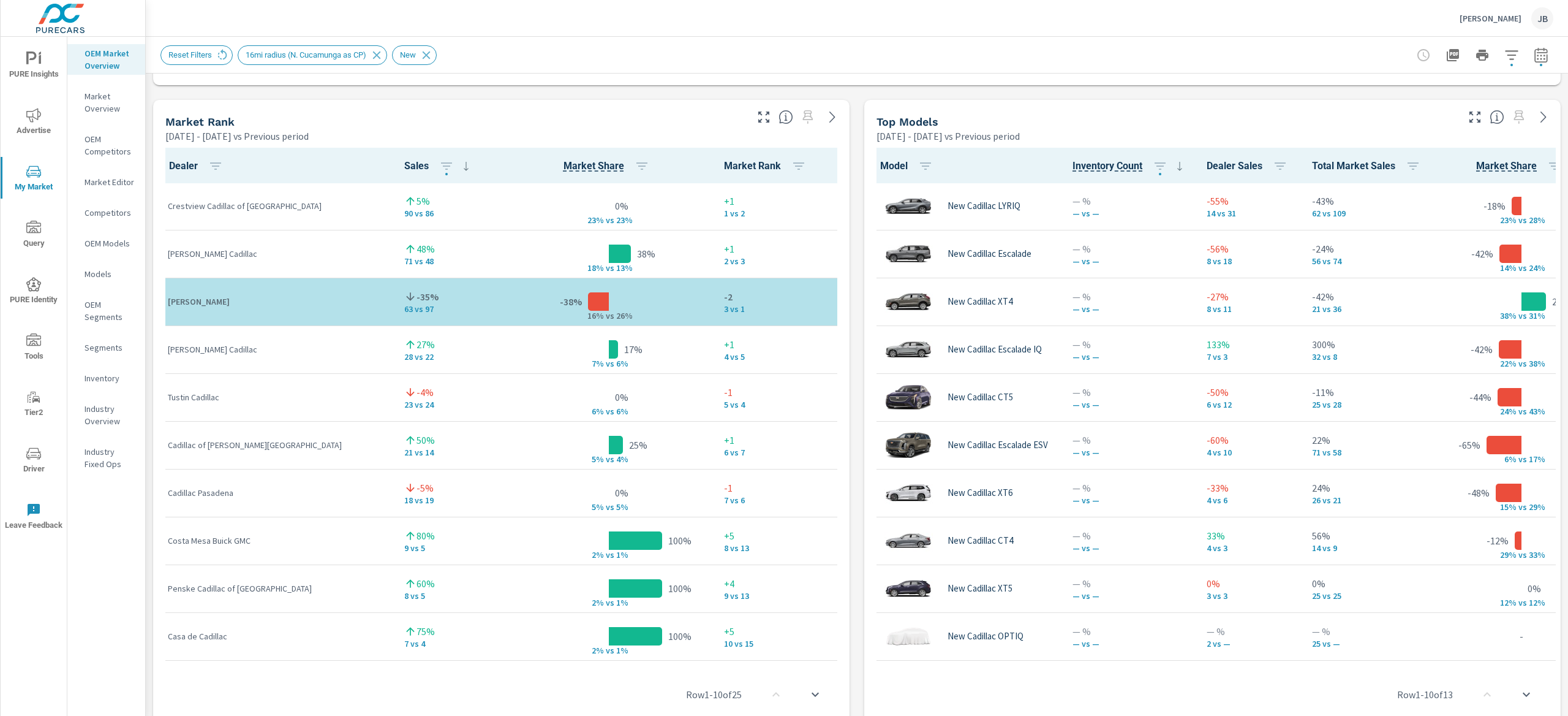
scroll to position [773, 0]
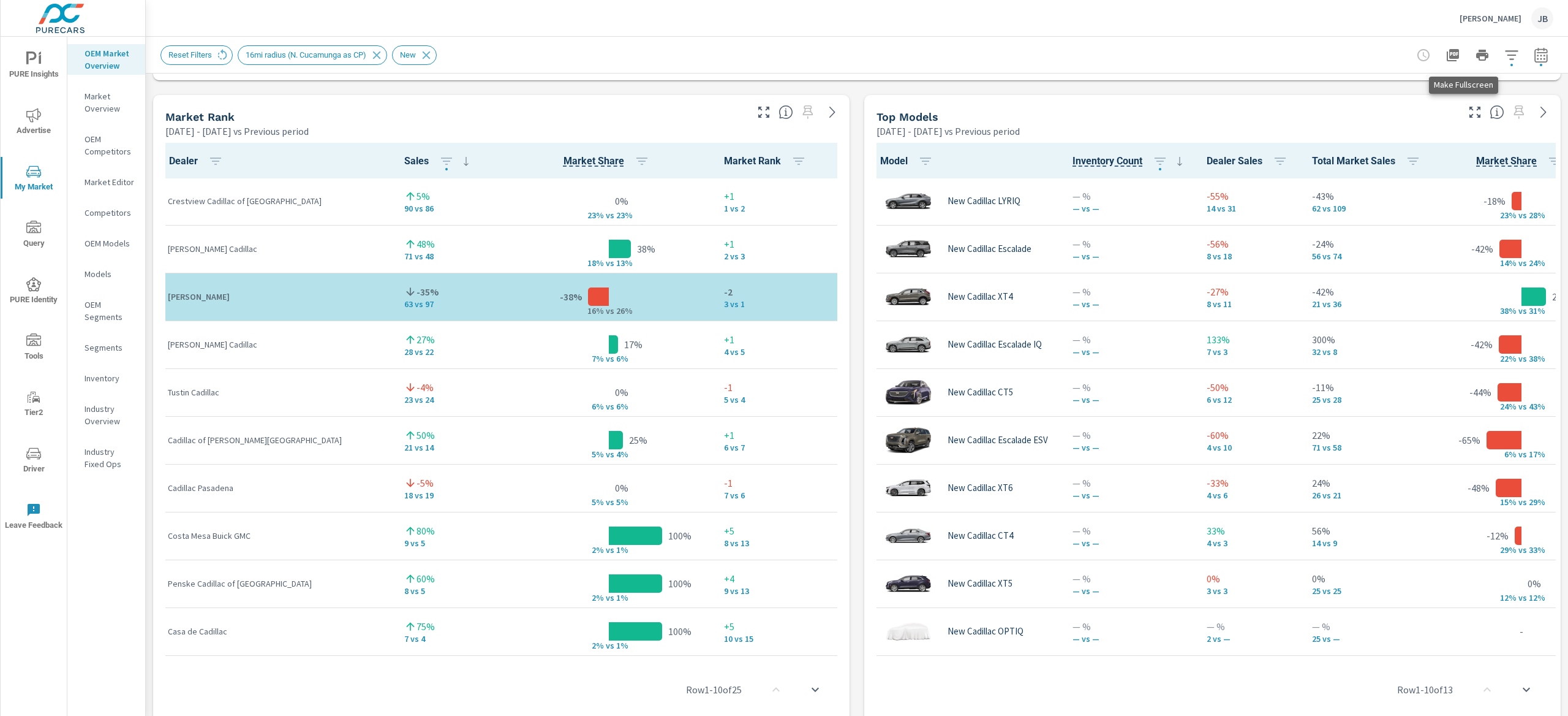
click at [1469, 114] on icon "button" at bounding box center [1474, 112] width 14 height 14
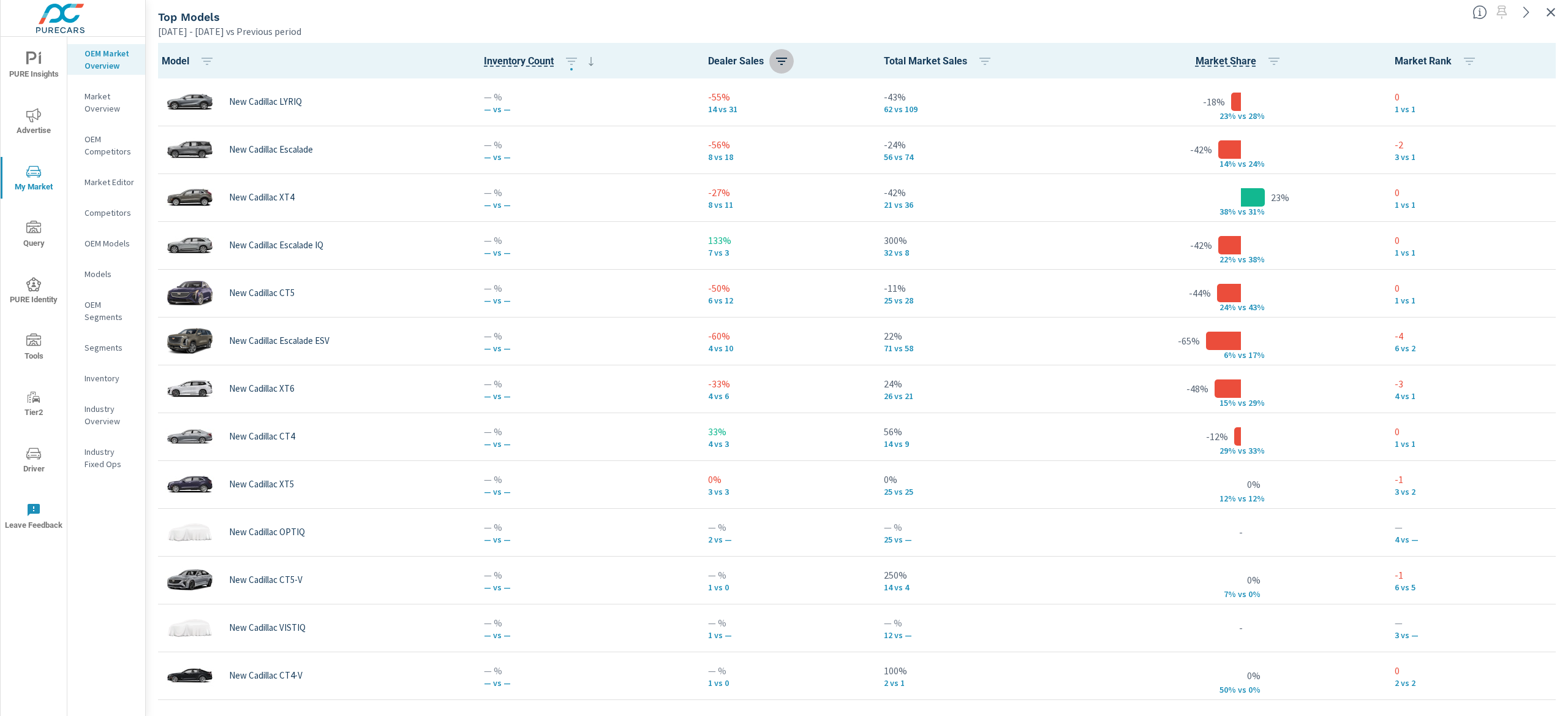
click at [784, 59] on icon "button" at bounding box center [781, 61] width 14 height 14
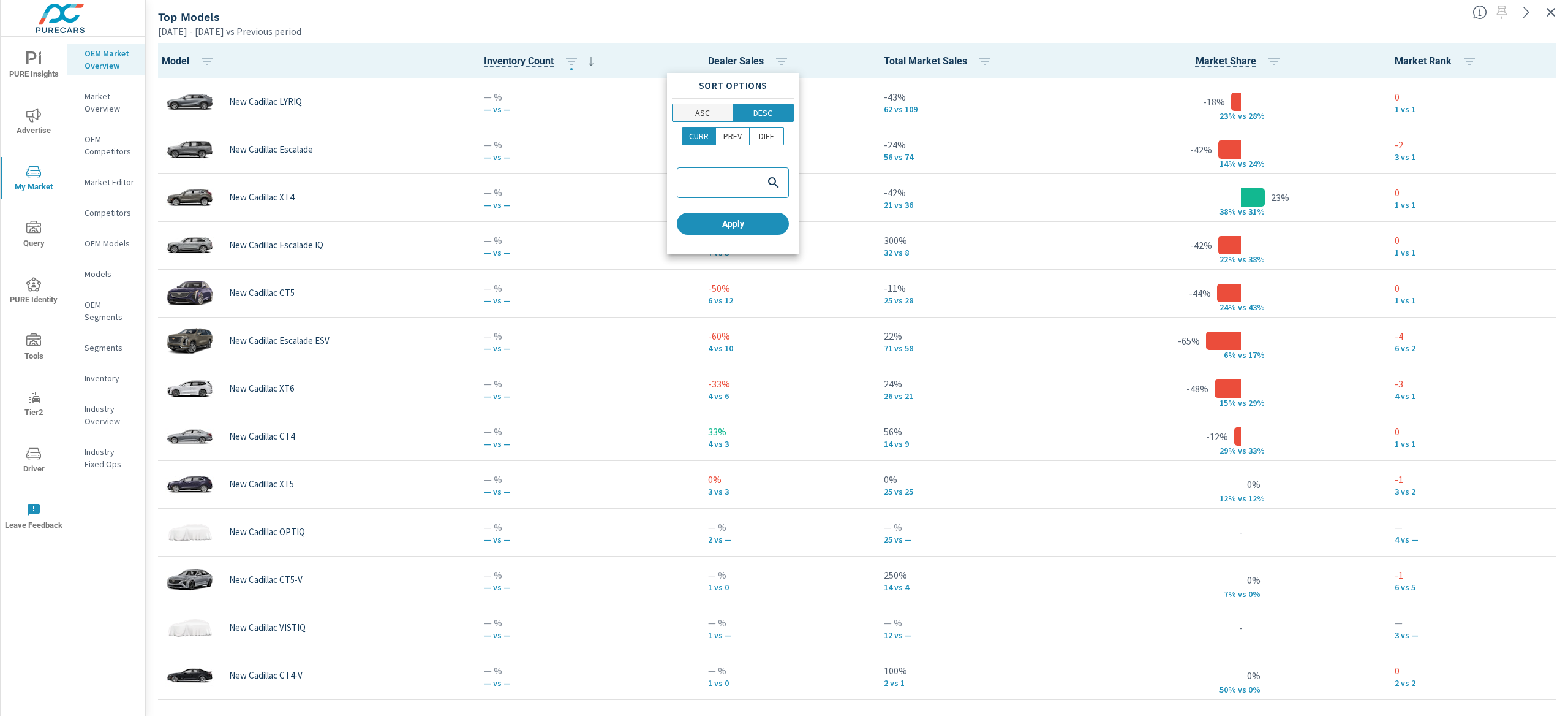
click at [672, 118] on button "ASC" at bounding box center [703, 113] width 62 height 18
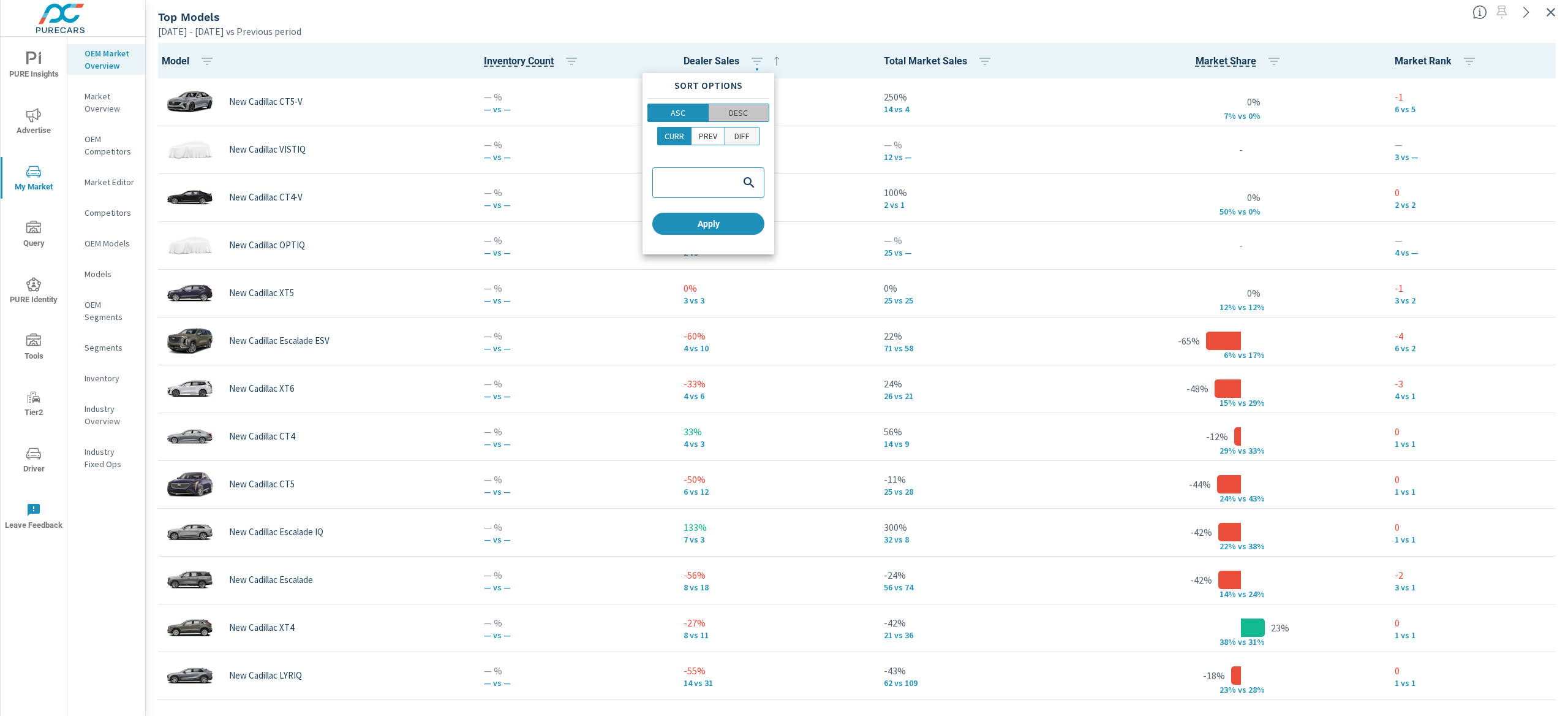
drag, startPoint x: 747, startPoint y: 117, endPoint x: 753, endPoint y: 129, distance: 13.4
click at [747, 117] on p "DESC" at bounding box center [738, 113] width 19 height 12
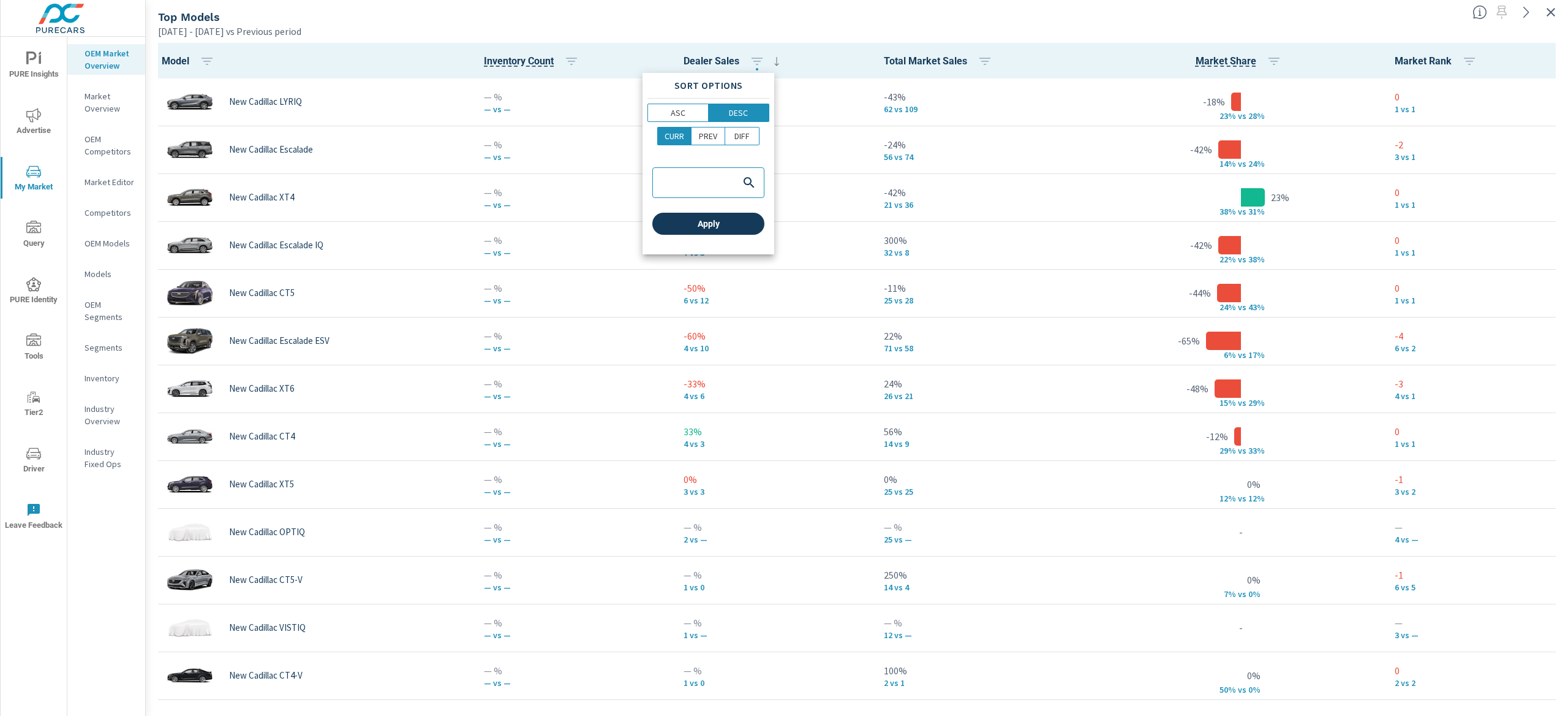
click at [743, 219] on span "Apply" at bounding box center [708, 224] width 103 height 11
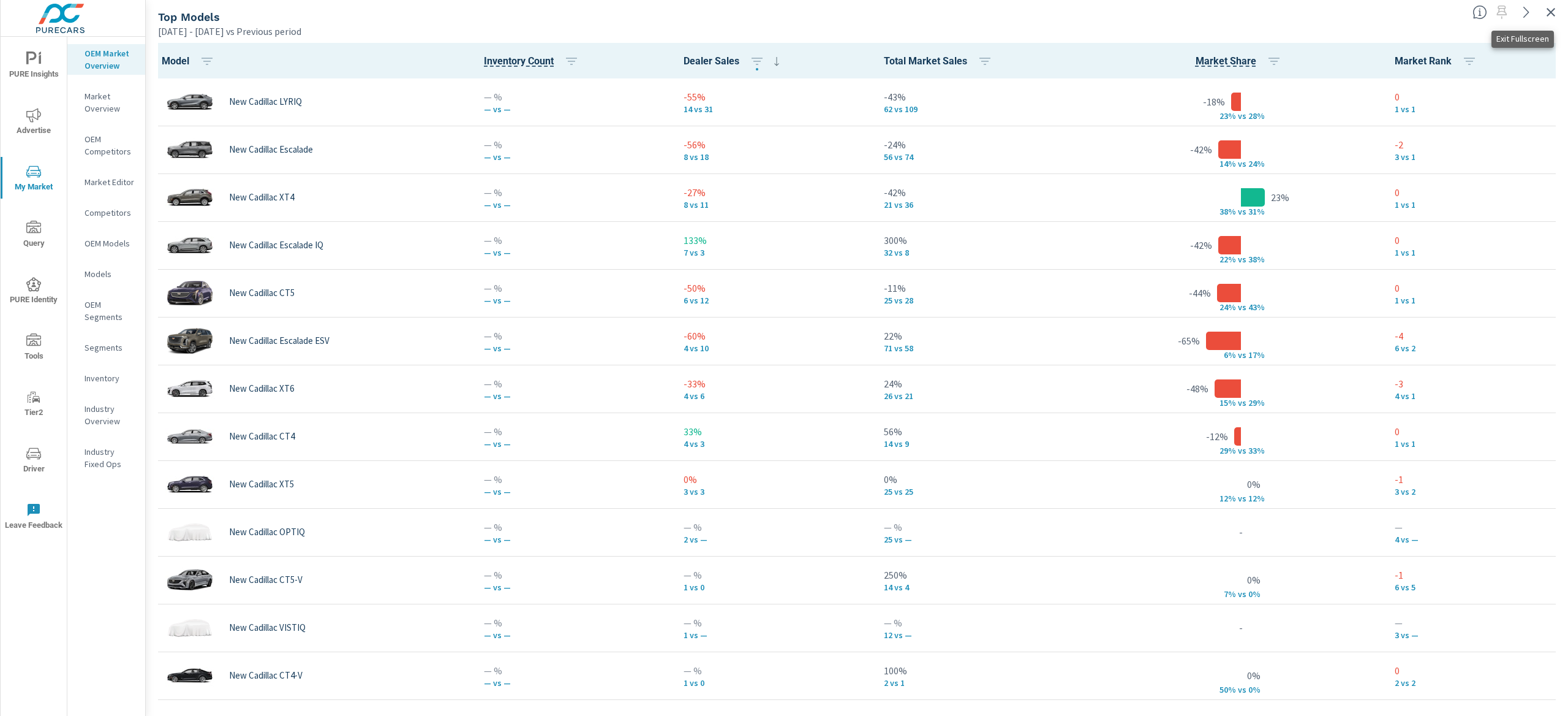
click at [1553, 10] on icon "button" at bounding box center [1551, 11] width 8 height 8
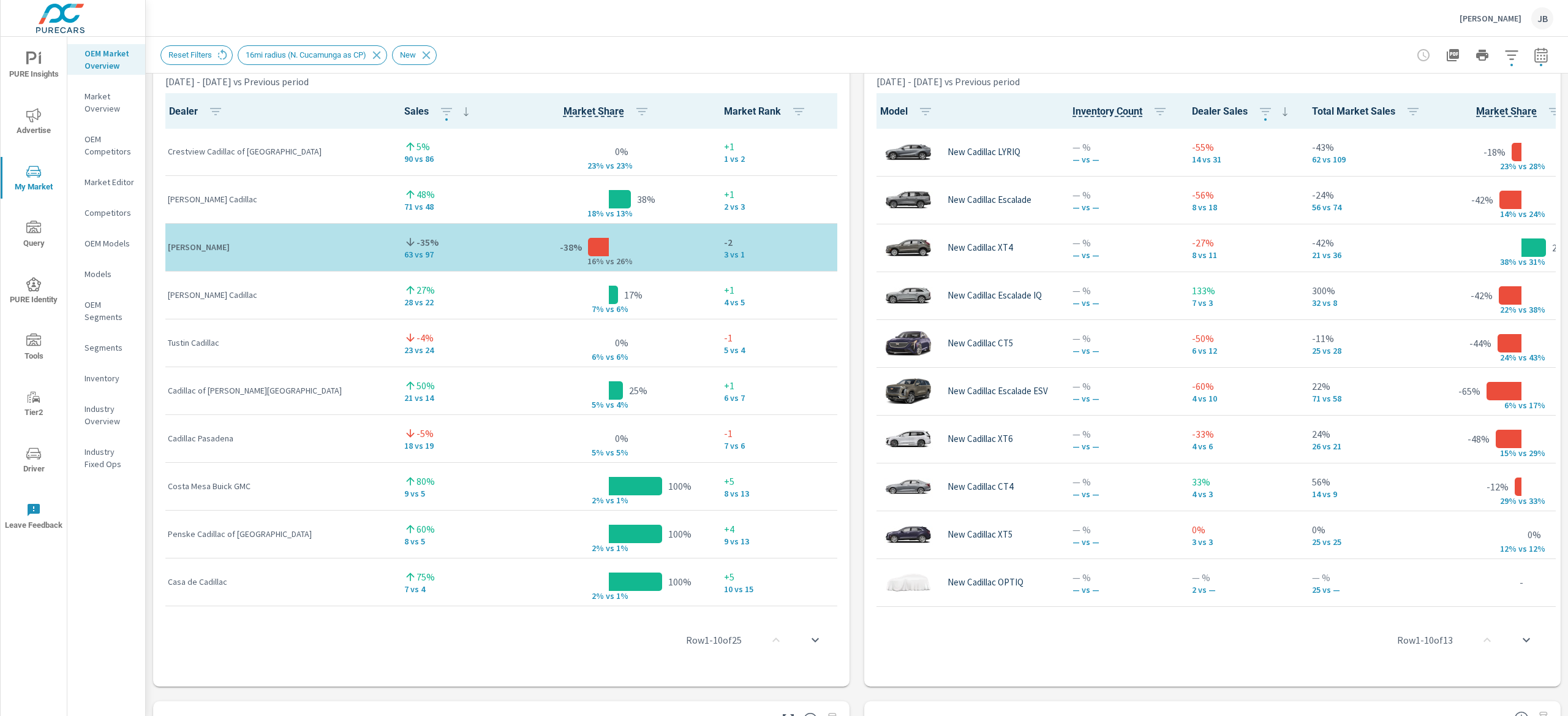
scroll to position [792, 0]
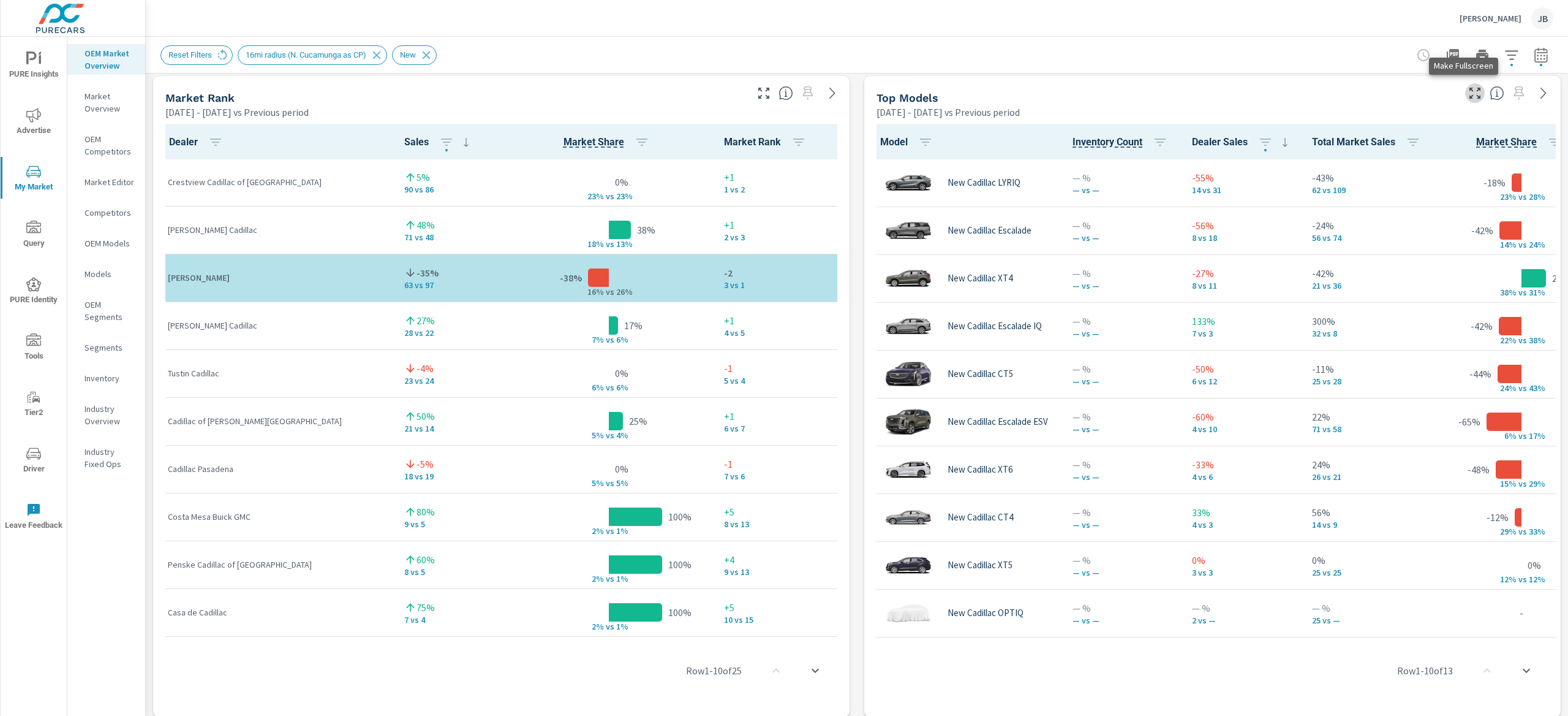
click at [1469, 97] on icon "button" at bounding box center [1474, 93] width 11 height 11
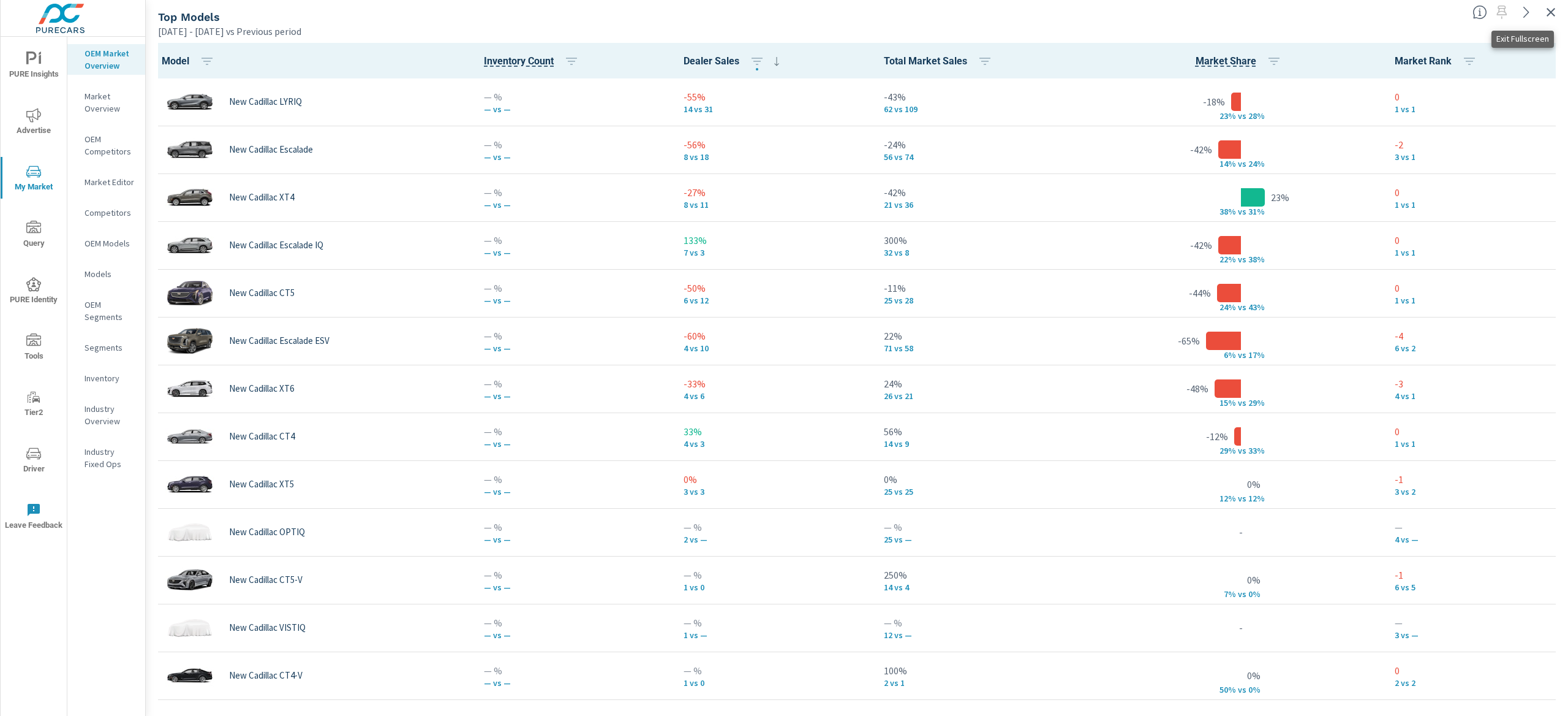
click at [1551, 14] on icon "button" at bounding box center [1551, 11] width 14 height 14
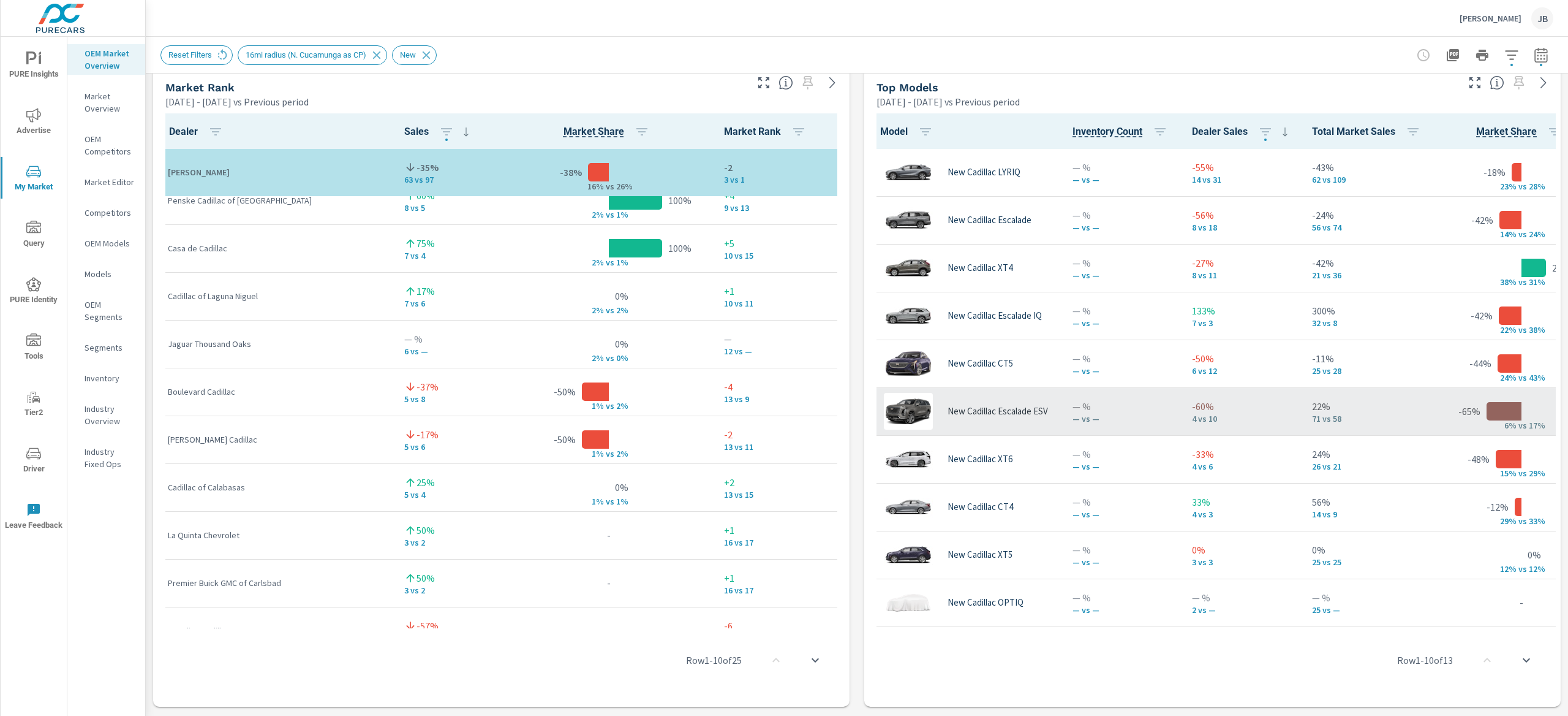
scroll to position [365, 0]
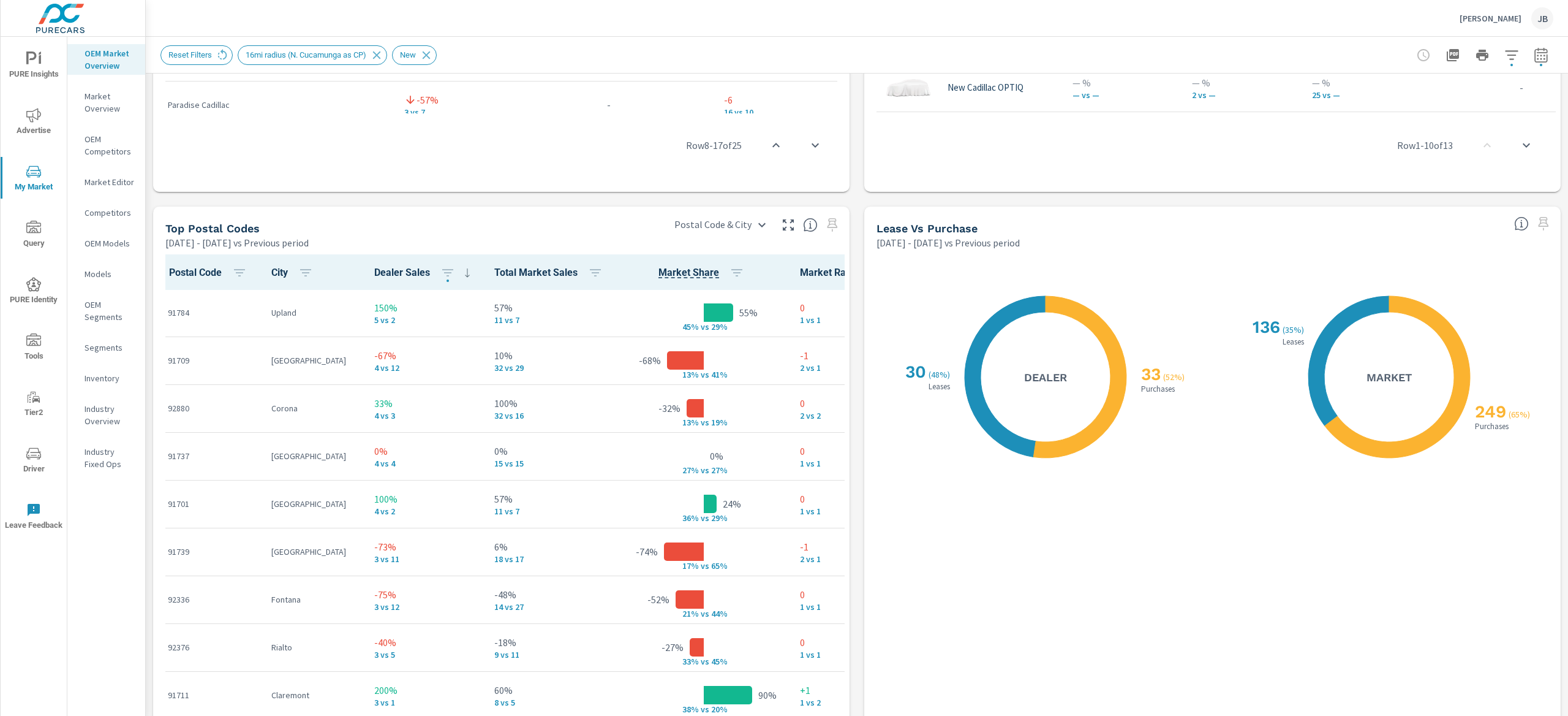
scroll to position [1307, 0]
